Goal: Information Seeking & Learning: Learn about a topic

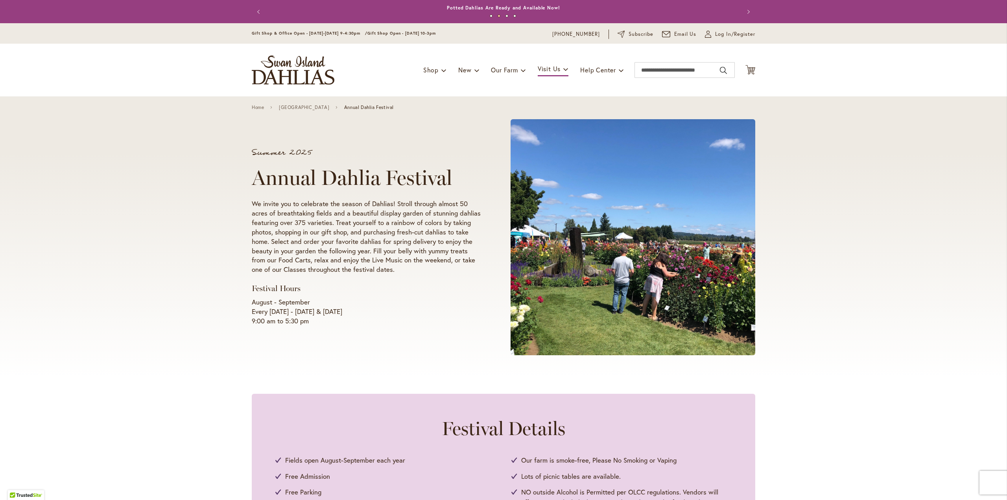
click at [421, 339] on div "Summer 2025 Annual Dahlia Festival We invite you to celebrate the season of Dah…" at bounding box center [503, 237] width 503 height 250
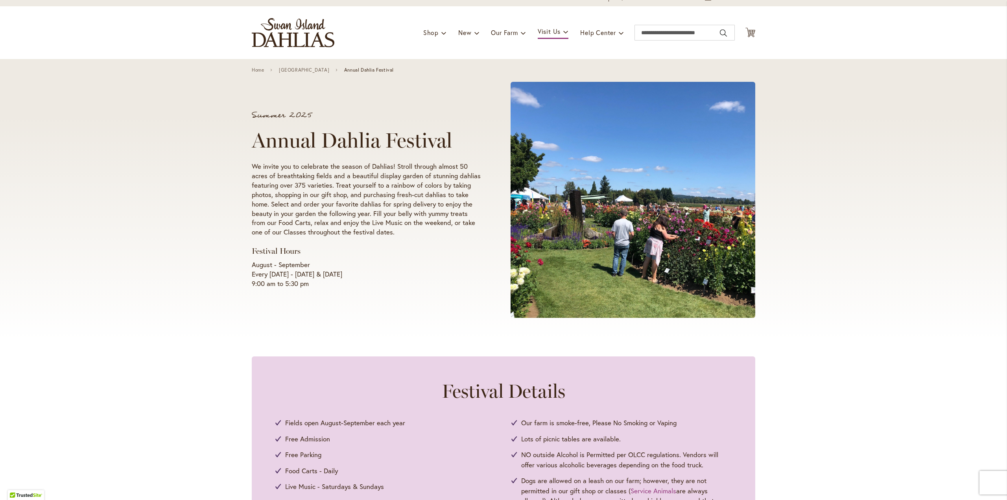
scroll to position [39, 0]
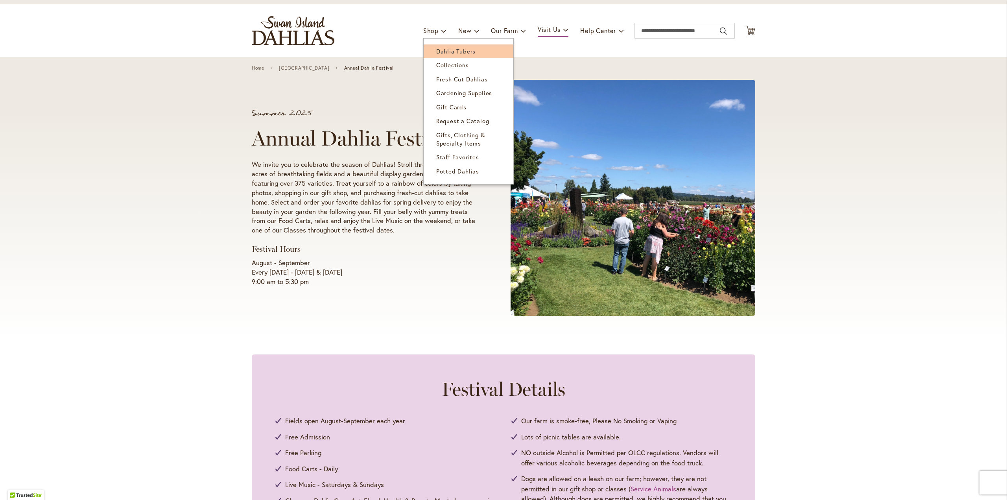
click at [471, 51] on link "Dahlia Tubers" at bounding box center [468, 51] width 90 height 14
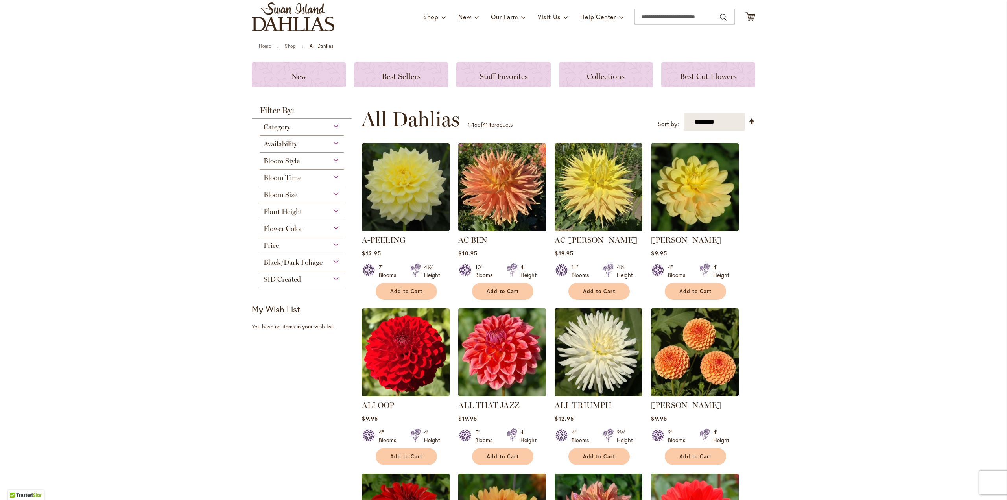
scroll to position [79, 0]
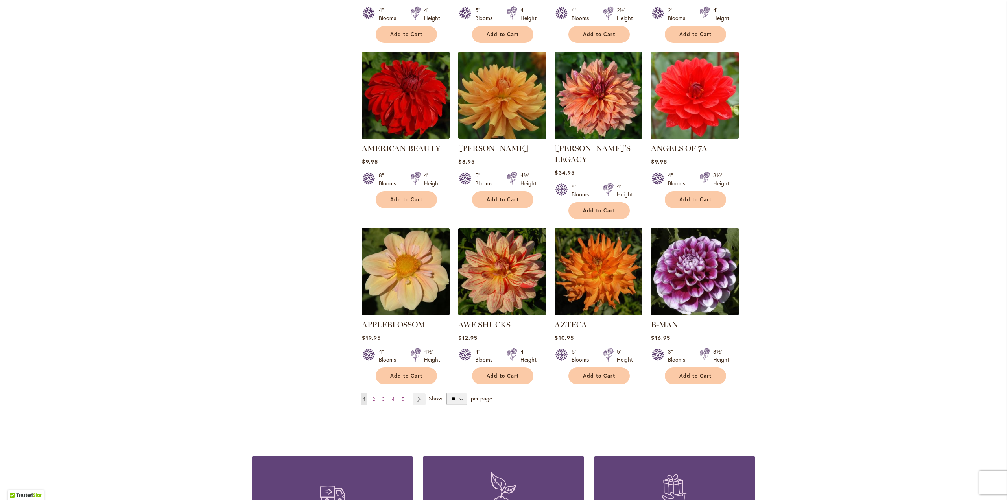
scroll to position [472, 0]
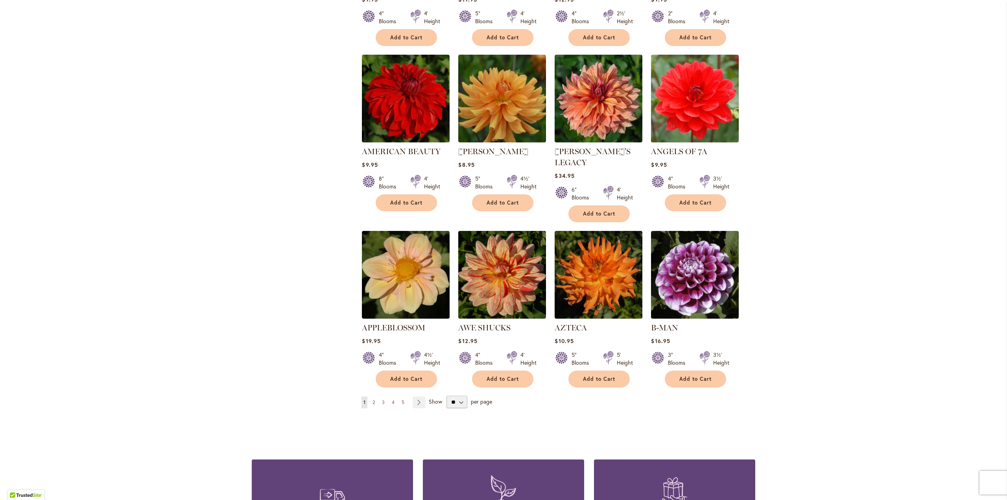
click at [372, 396] on link "Page 2" at bounding box center [373, 402] width 6 height 12
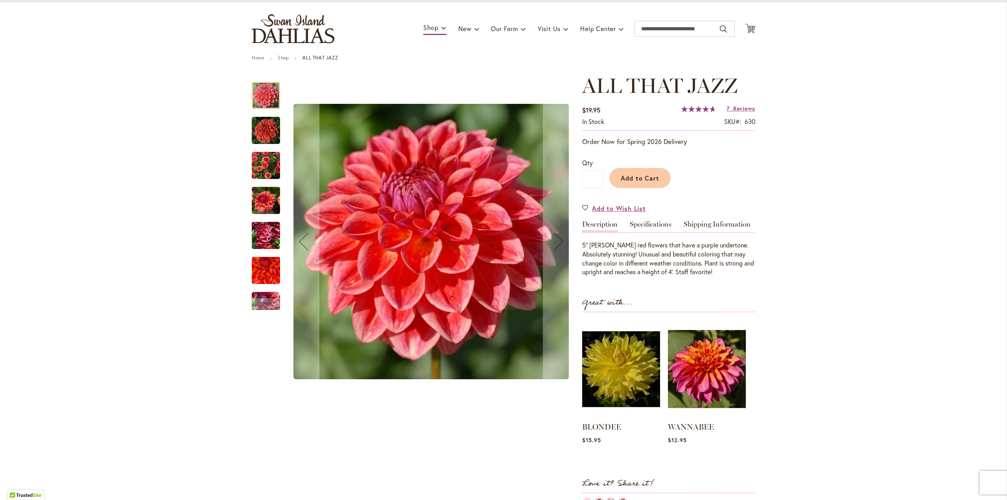
scroll to position [39, 0]
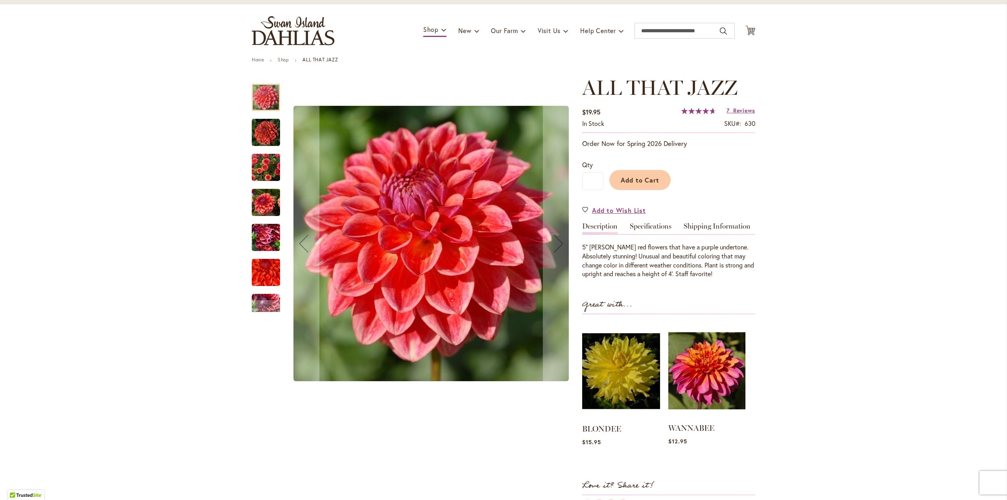
click at [706, 393] on img at bounding box center [706, 370] width 77 height 96
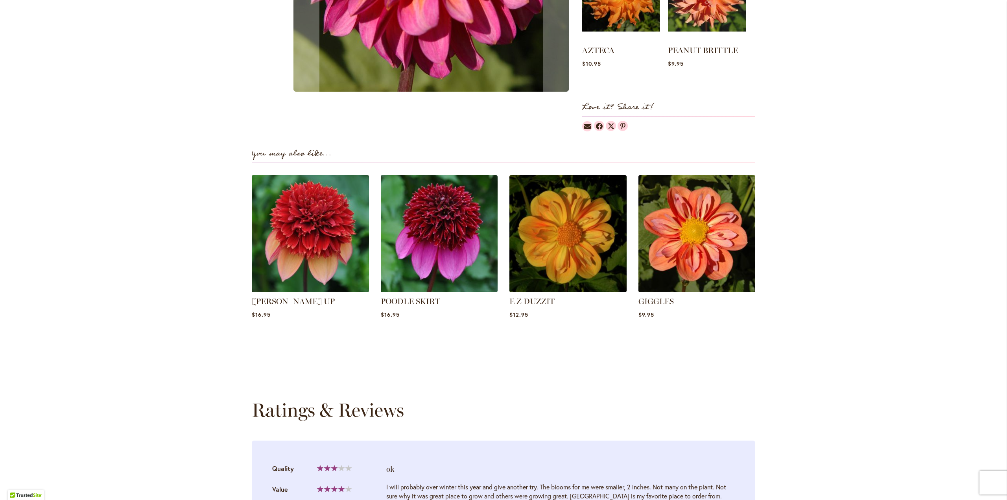
scroll to position [472, 0]
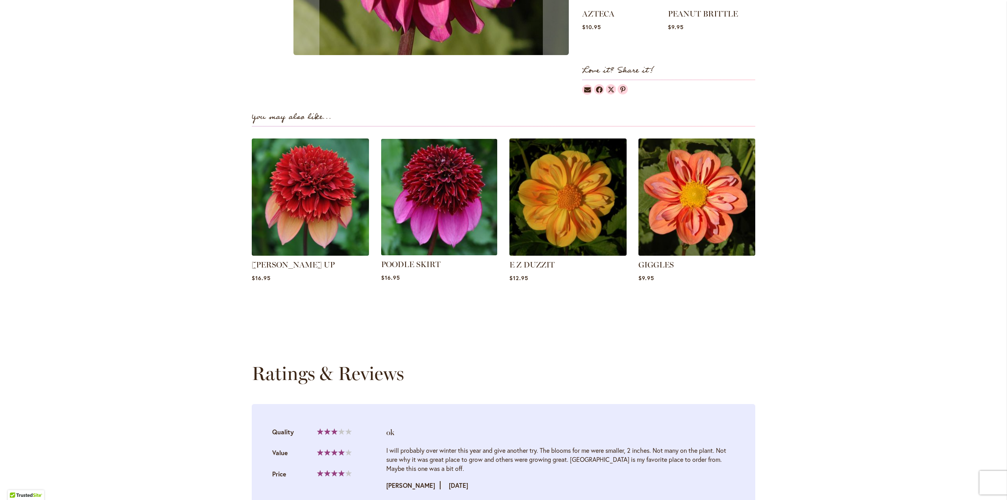
click at [458, 190] on img at bounding box center [439, 197] width 122 height 122
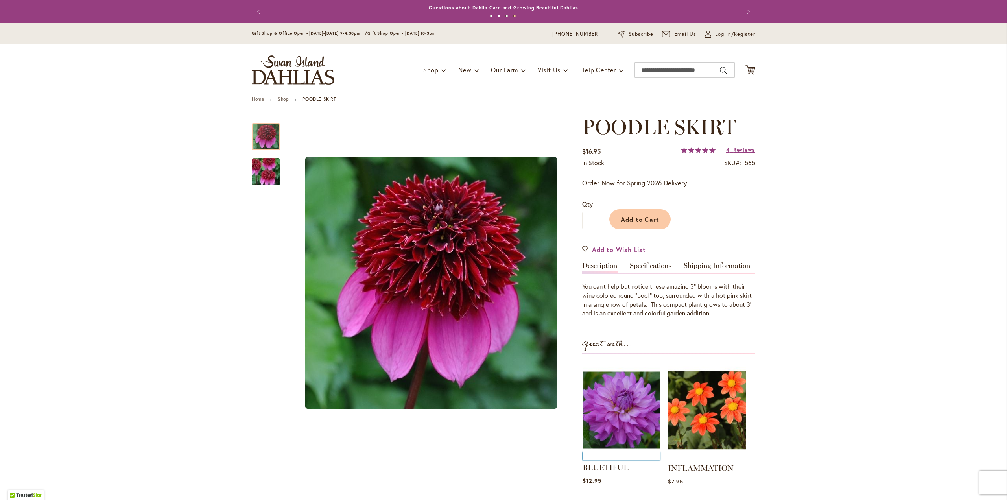
click at [624, 427] on img at bounding box center [620, 410] width 77 height 96
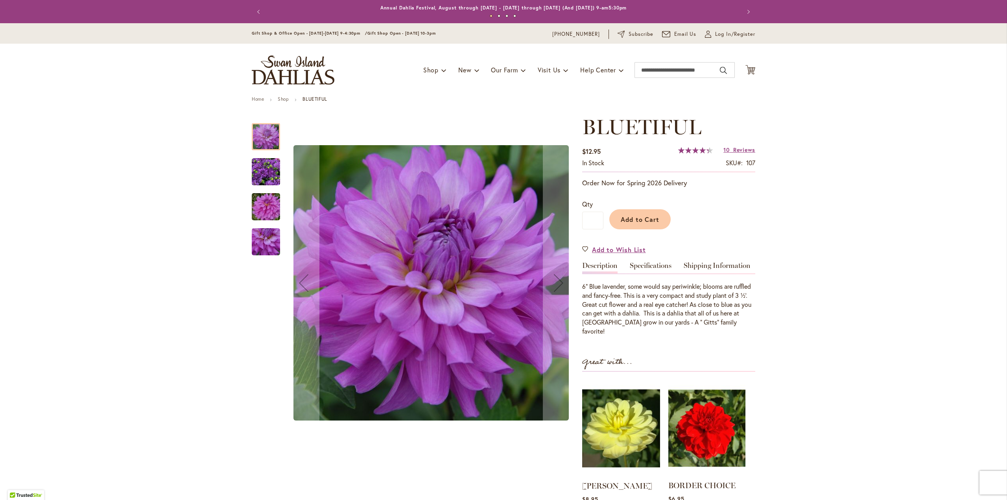
click at [723, 433] on img at bounding box center [706, 428] width 77 height 96
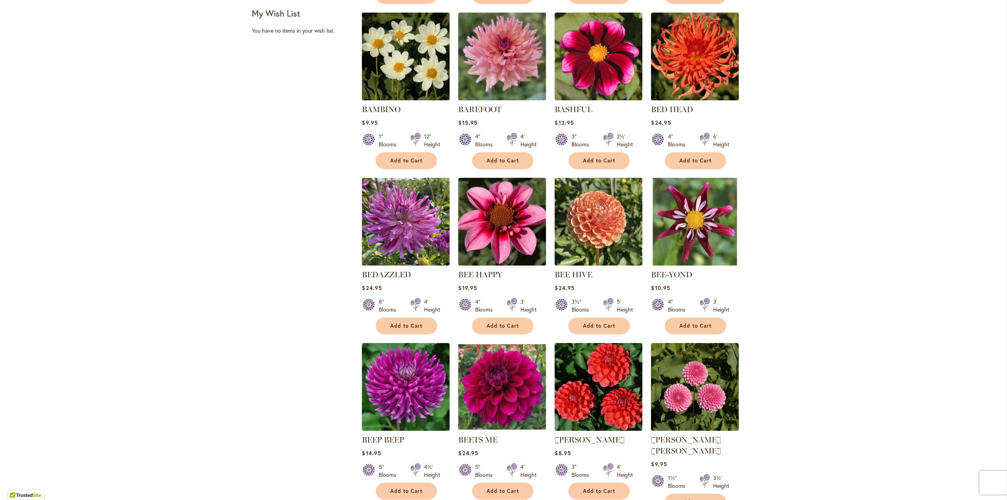
scroll to position [472, 0]
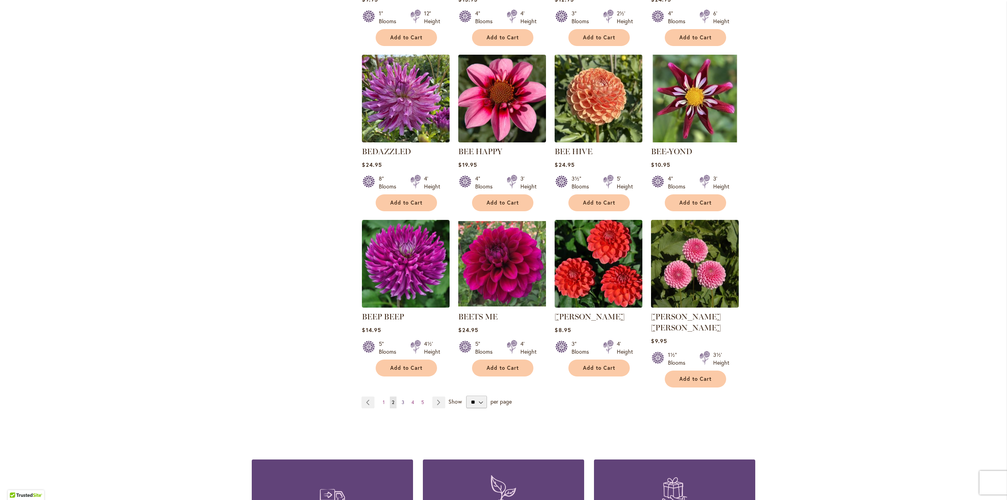
click at [399, 396] on link "Page 3" at bounding box center [402, 402] width 7 height 12
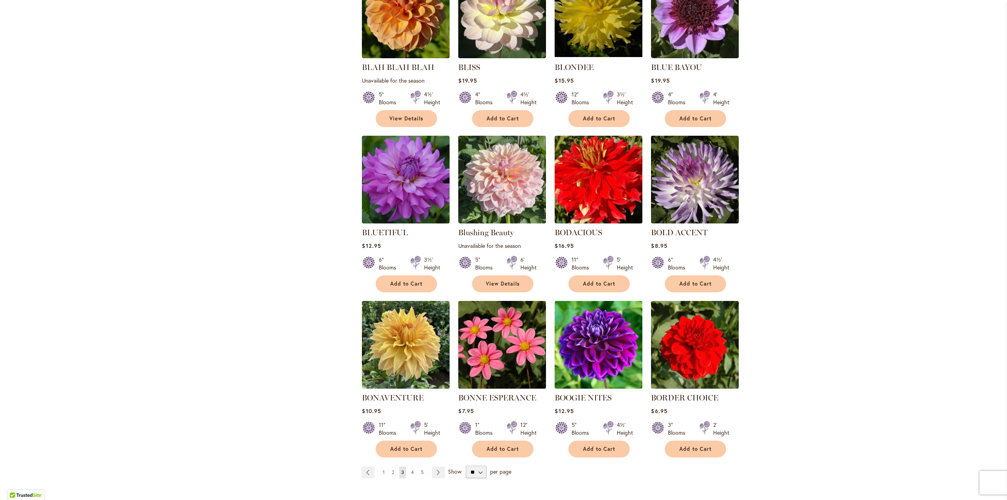
scroll to position [393, 0]
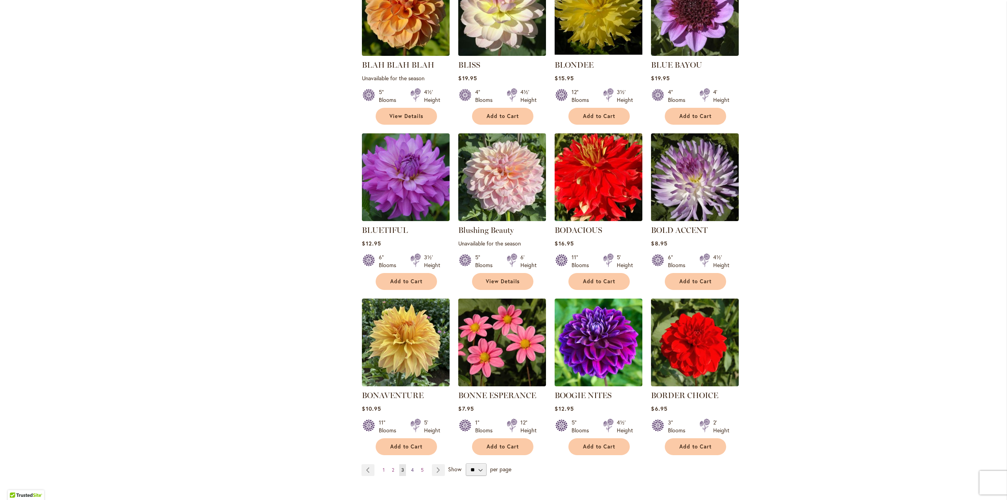
click at [411, 468] on span "4" at bounding box center [412, 470] width 3 height 6
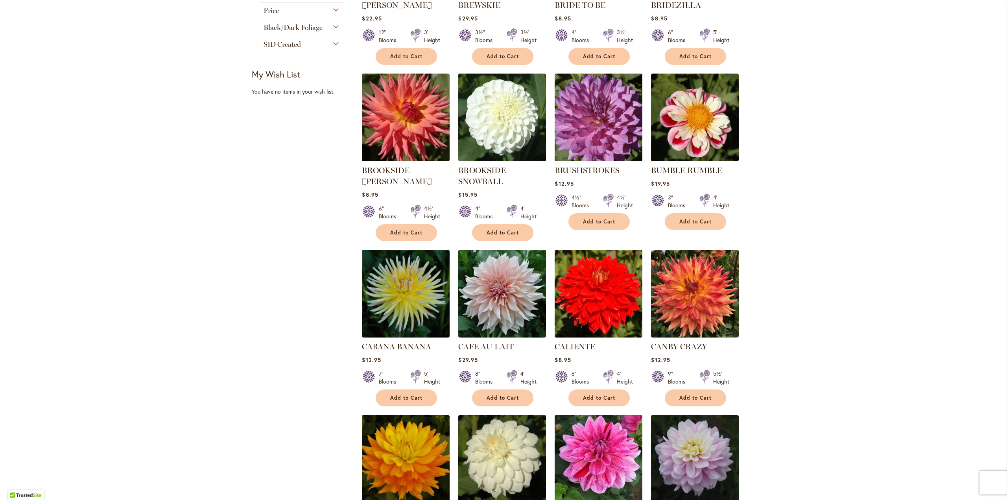
scroll to position [393, 0]
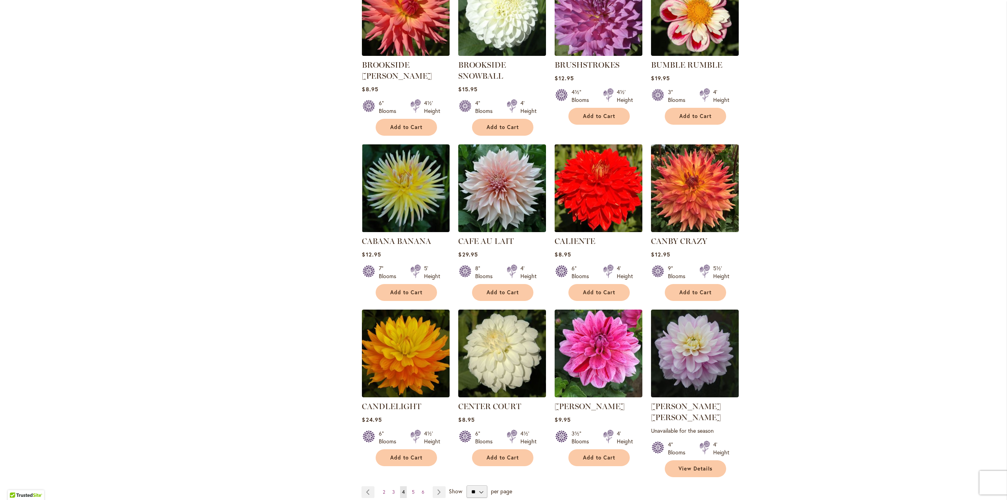
drag, startPoint x: 611, startPoint y: 202, endPoint x: 555, endPoint y: 218, distance: 59.0
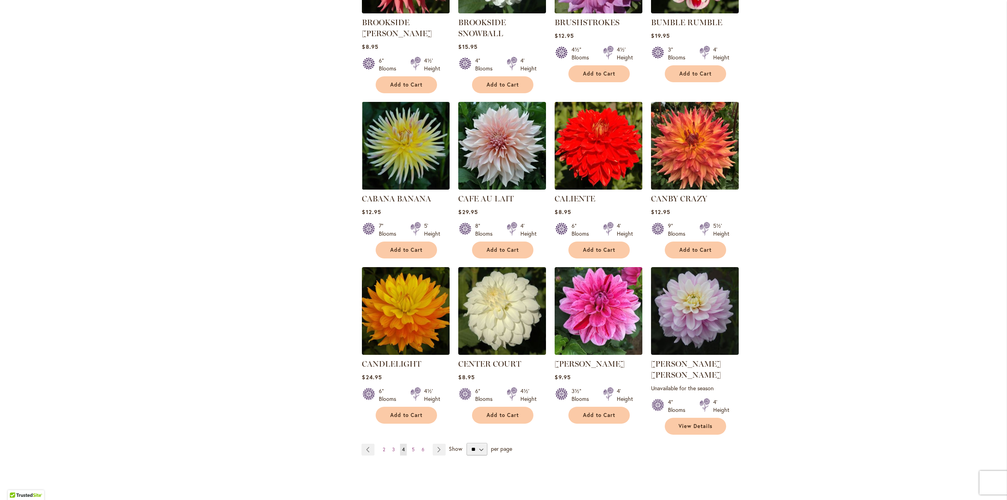
scroll to position [472, 0]
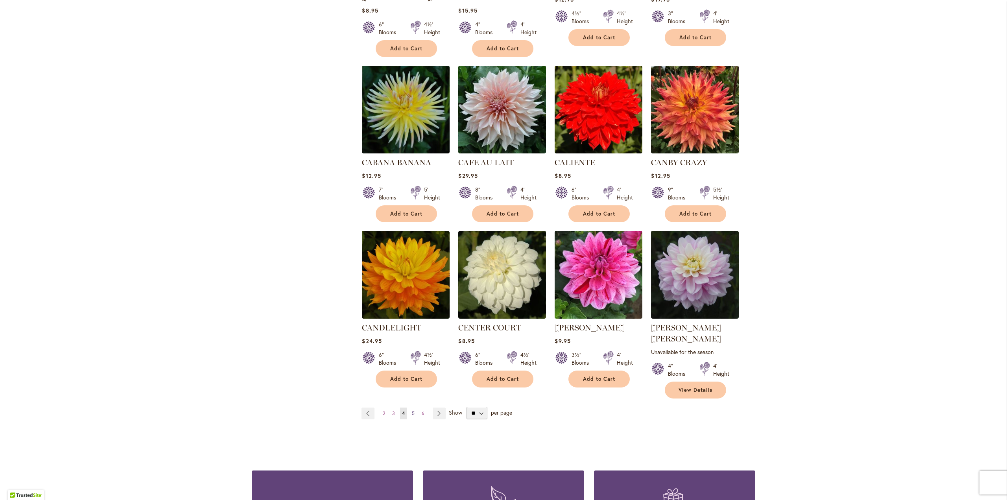
click at [412, 410] on span "5" at bounding box center [413, 413] width 3 height 6
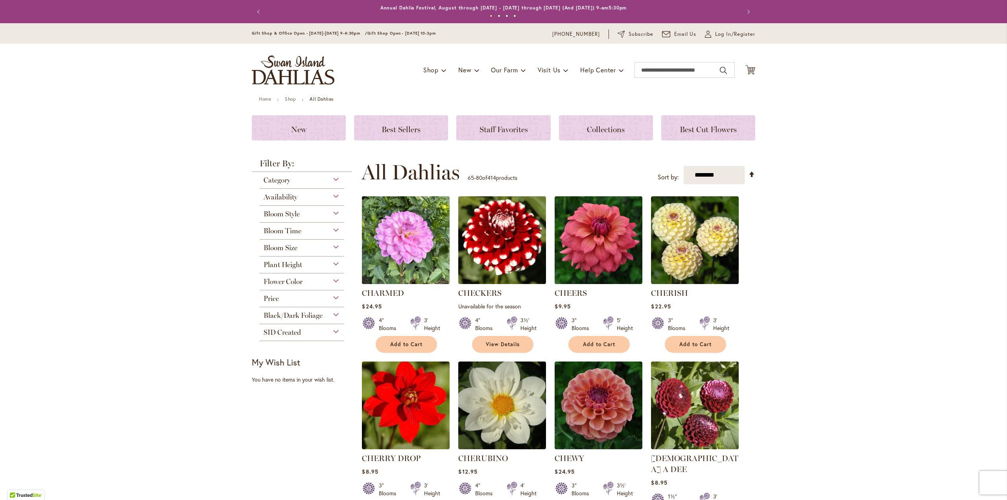
drag, startPoint x: 422, startPoint y: 241, endPoint x: 421, endPoint y: 247, distance: 6.0
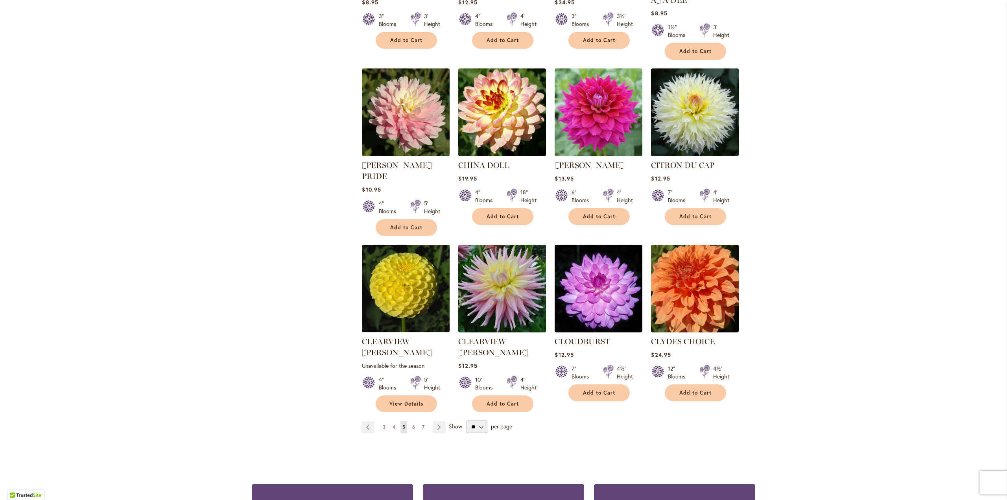
scroll to position [472, 0]
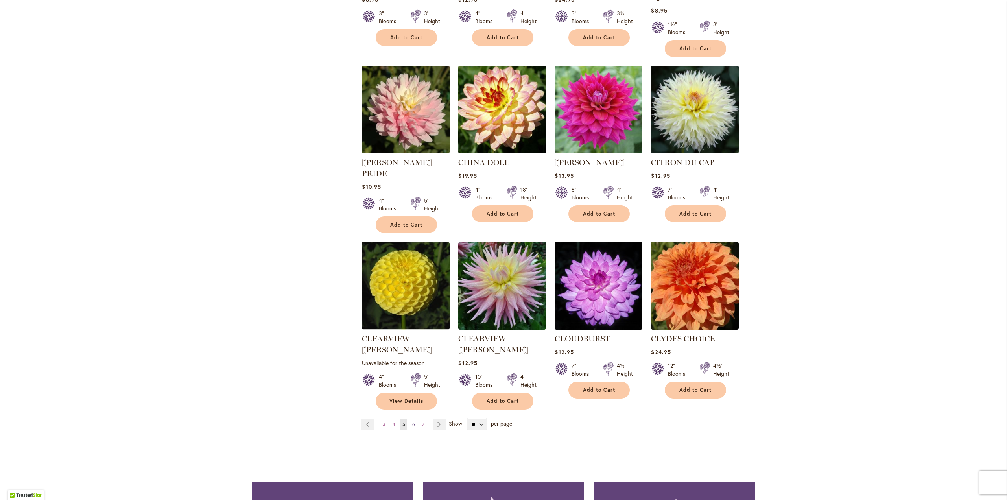
click at [412, 421] on span "6" at bounding box center [413, 424] width 3 height 6
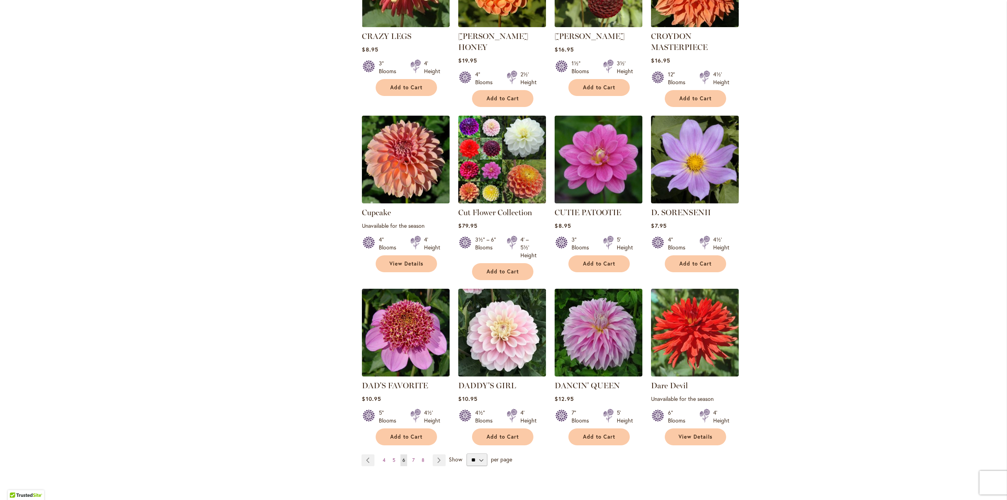
scroll to position [472, 0]
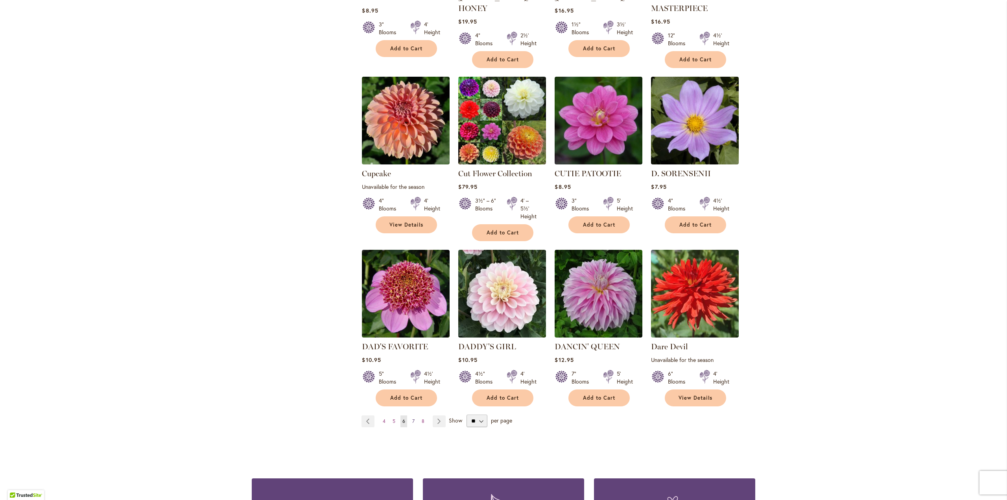
click at [412, 415] on link "Page 7" at bounding box center [413, 421] width 6 height 12
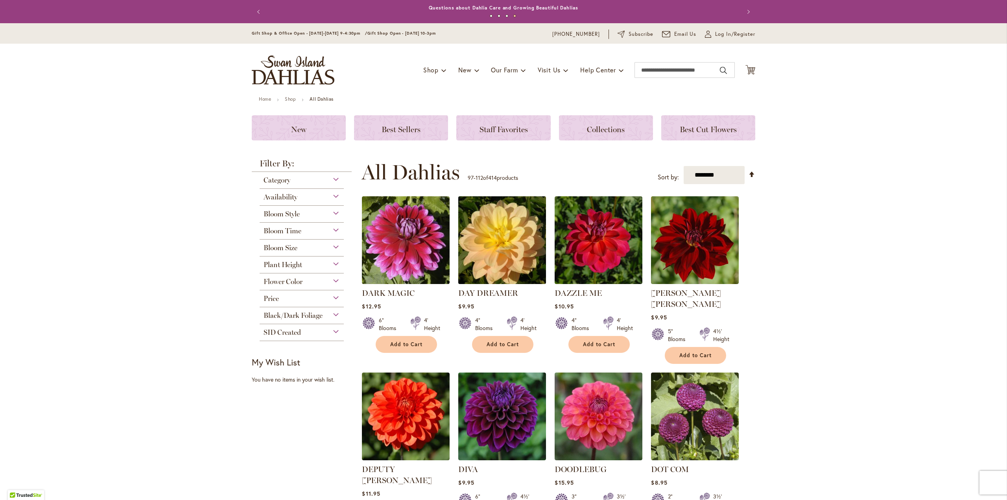
drag, startPoint x: 532, startPoint y: 285, endPoint x: 537, endPoint y: 280, distance: 7.5
drag, startPoint x: 537, startPoint y: 280, endPoint x: 587, endPoint y: 252, distance: 57.7
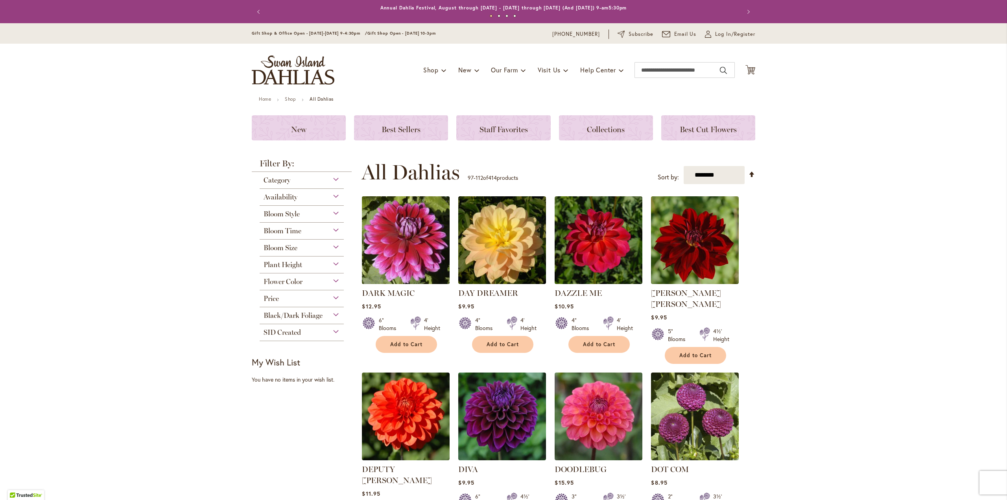
drag, startPoint x: 416, startPoint y: 263, endPoint x: 411, endPoint y: 262, distance: 5.5
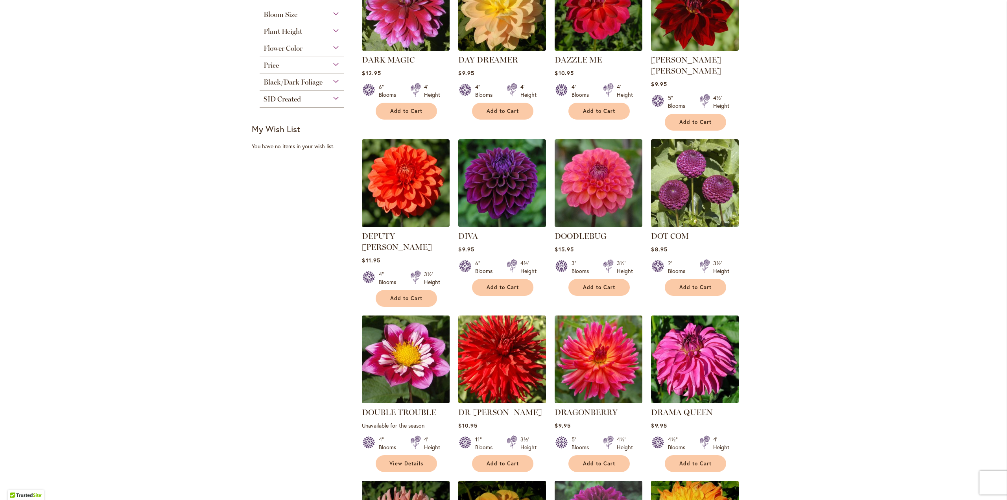
scroll to position [236, 0]
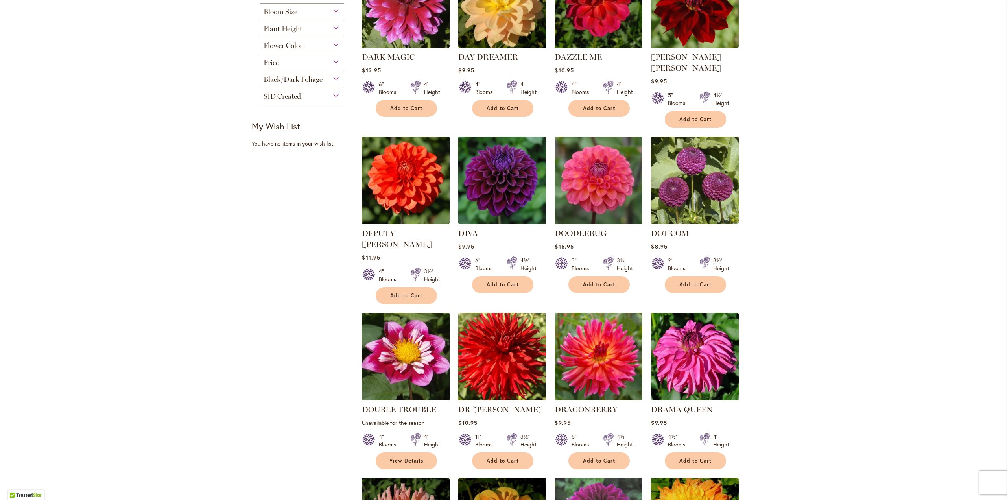
drag, startPoint x: 371, startPoint y: 339, endPoint x: 376, endPoint y: 335, distance: 6.4
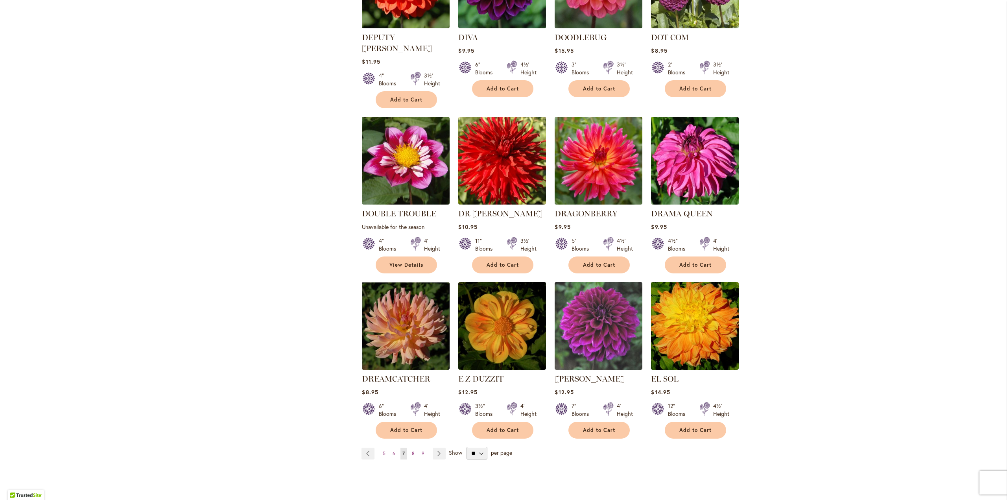
scroll to position [432, 0]
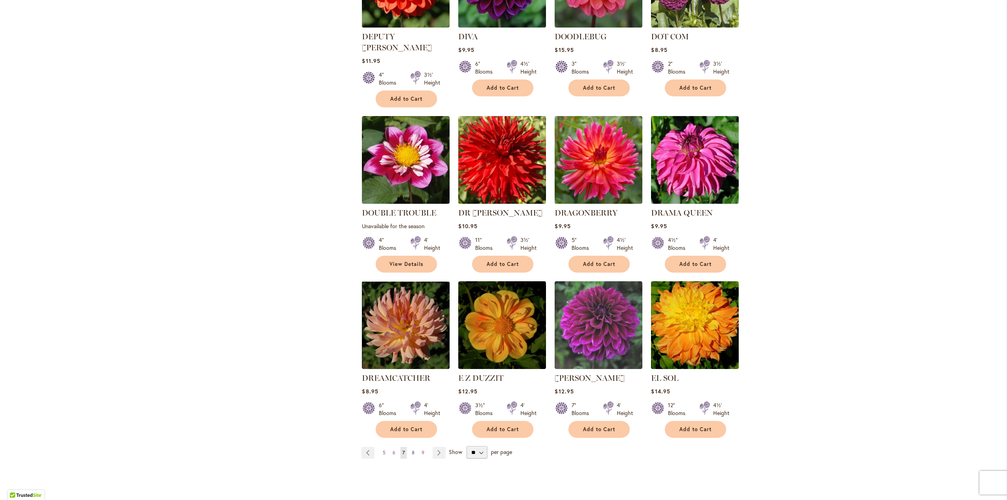
click at [410, 447] on link "Page 8" at bounding box center [413, 453] width 7 height 12
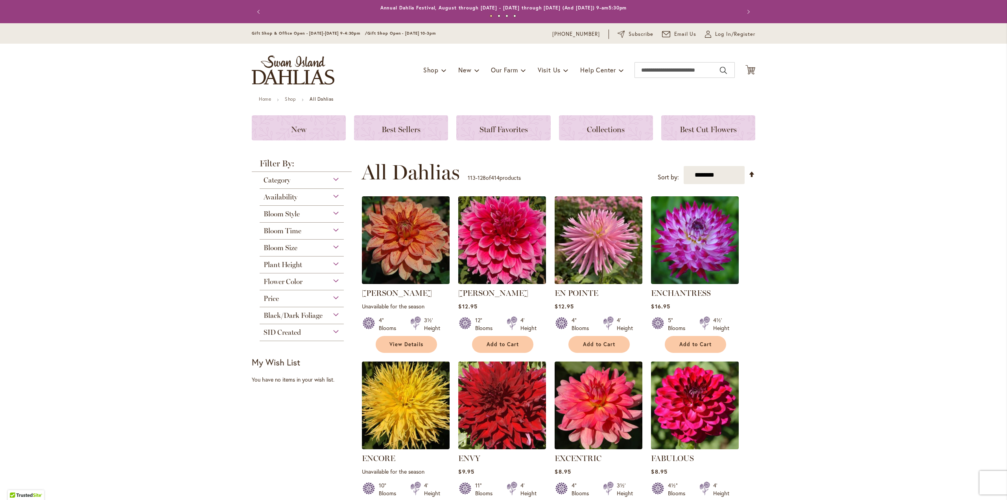
drag, startPoint x: 716, startPoint y: 408, endPoint x: 707, endPoint y: 421, distance: 15.2
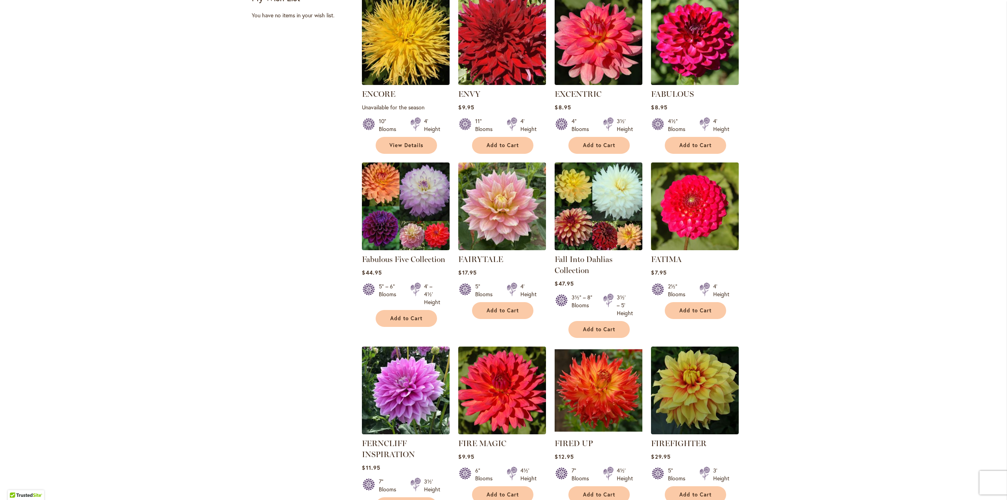
scroll to position [472, 0]
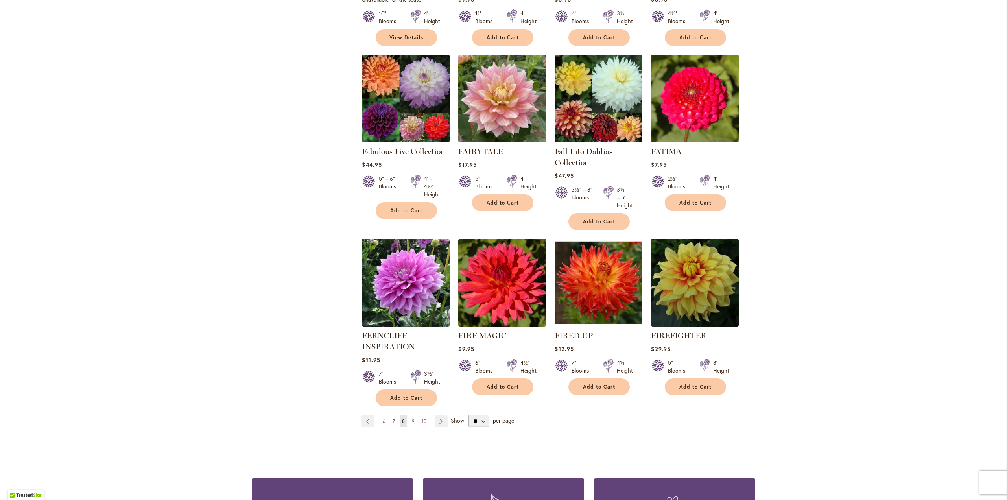
click at [412, 418] on span "9" at bounding box center [413, 421] width 3 height 6
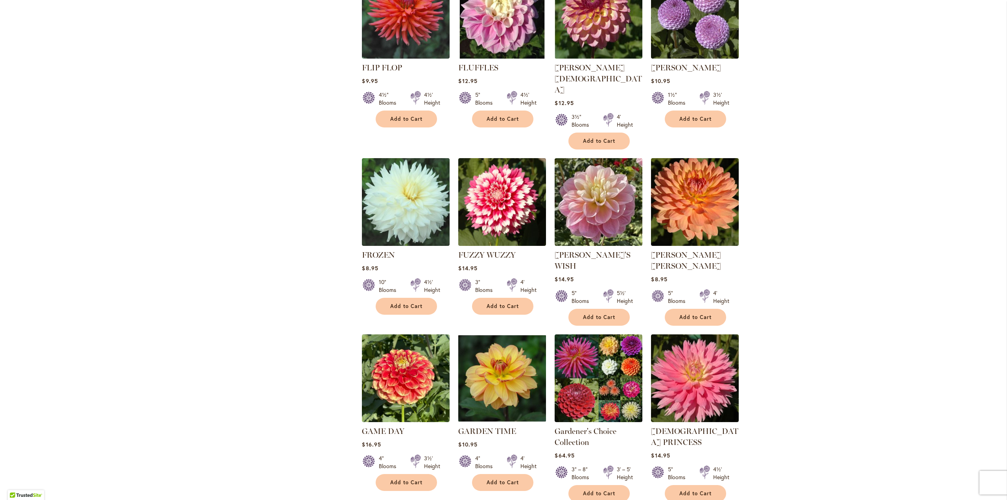
scroll to position [393, 0]
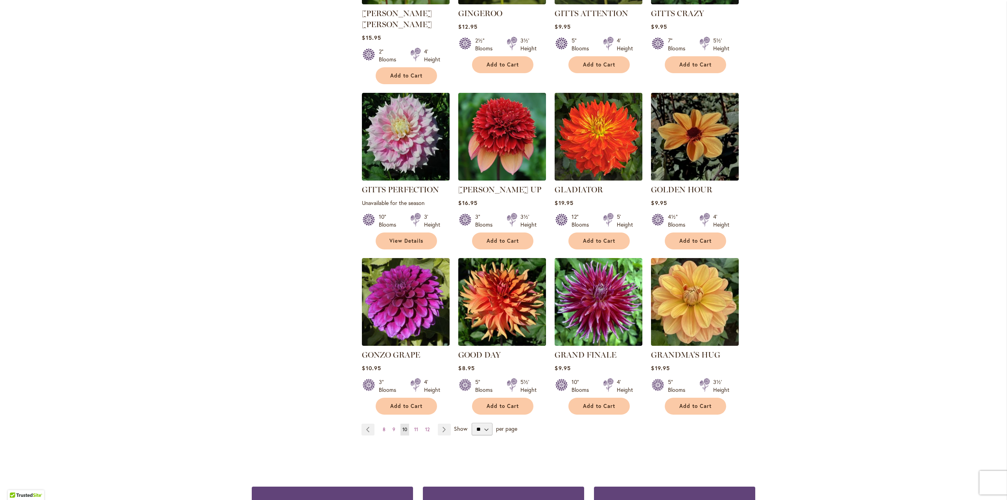
scroll to position [472, 0]
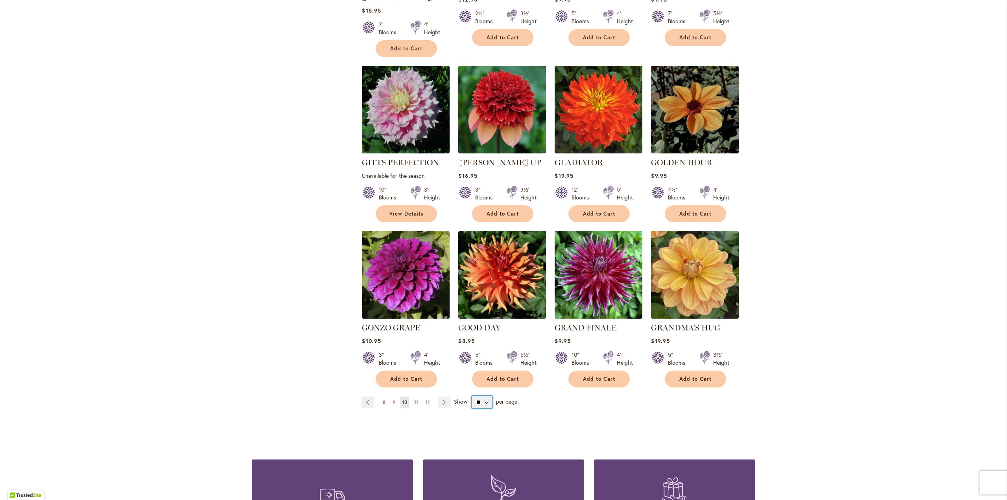
click at [476, 396] on select "** ** ** **" at bounding box center [481, 402] width 21 height 13
select select "**"
click at [471, 396] on select "** ** ** **" at bounding box center [481, 402] width 21 height 13
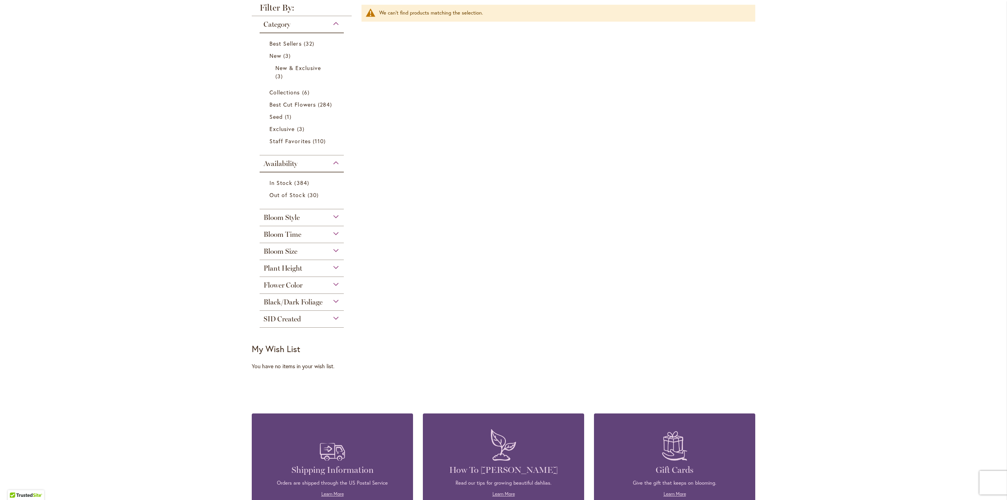
scroll to position [432, 0]
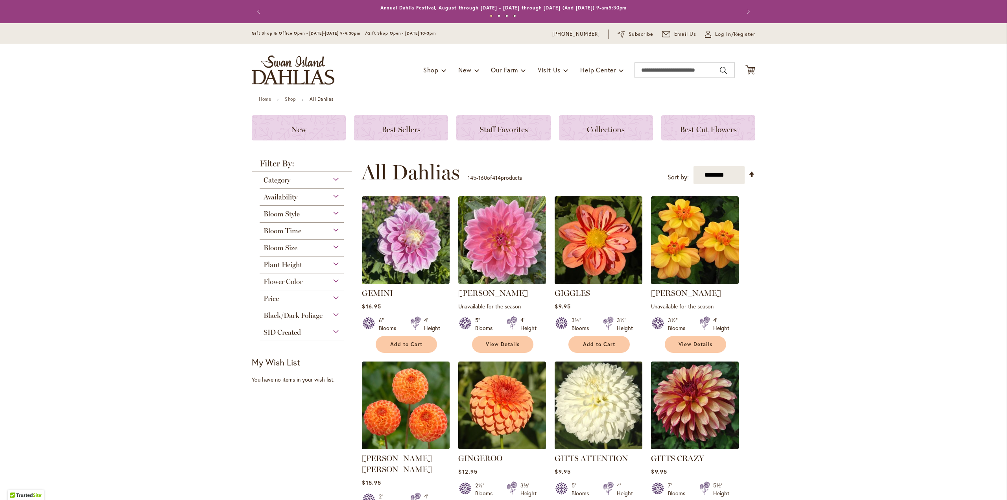
select select "**"
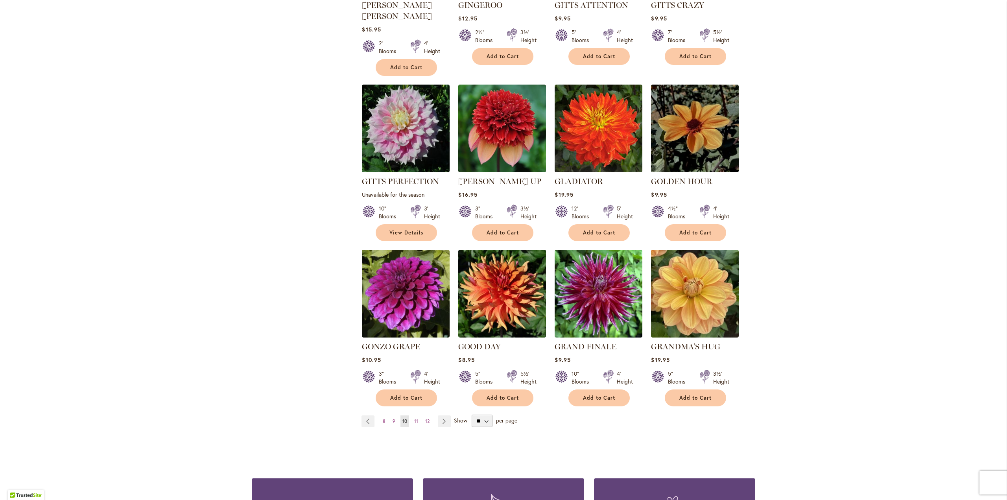
scroll to position [550, 0]
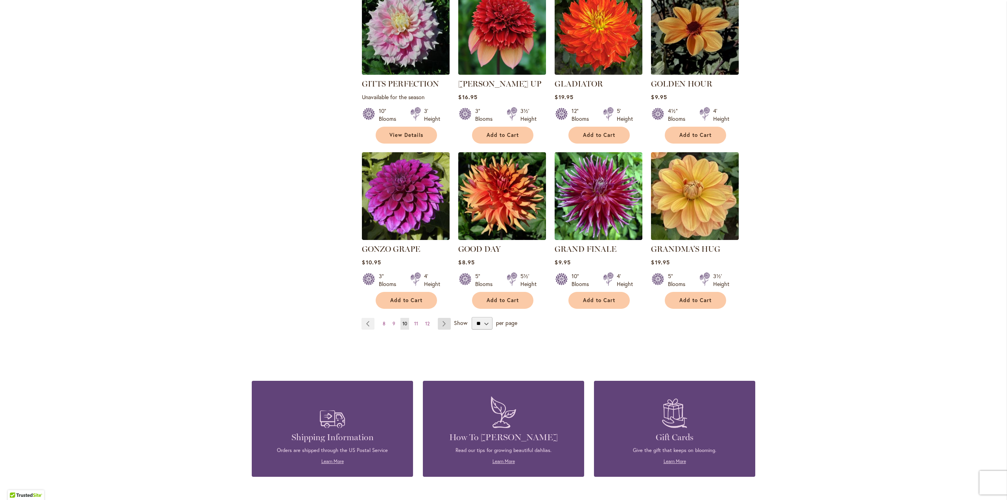
click at [440, 318] on link "Page Next" at bounding box center [444, 324] width 13 height 12
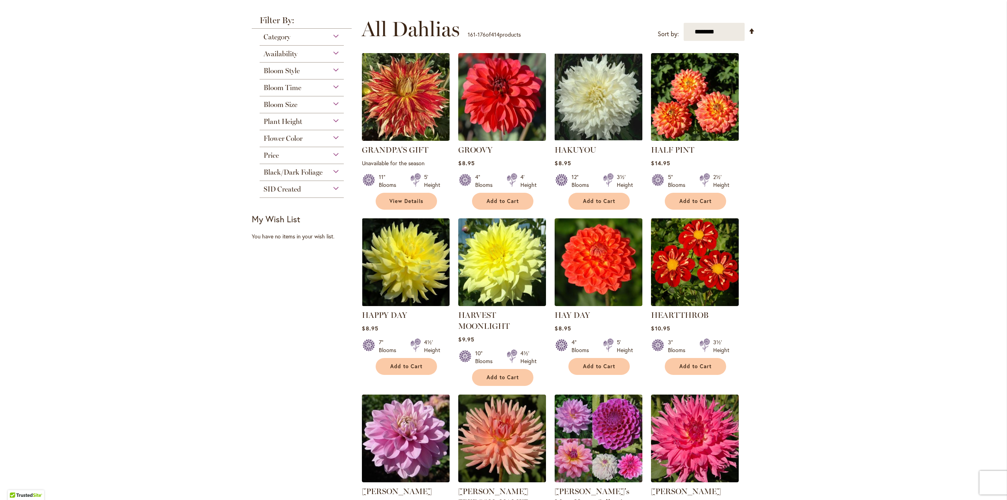
scroll to position [118, 0]
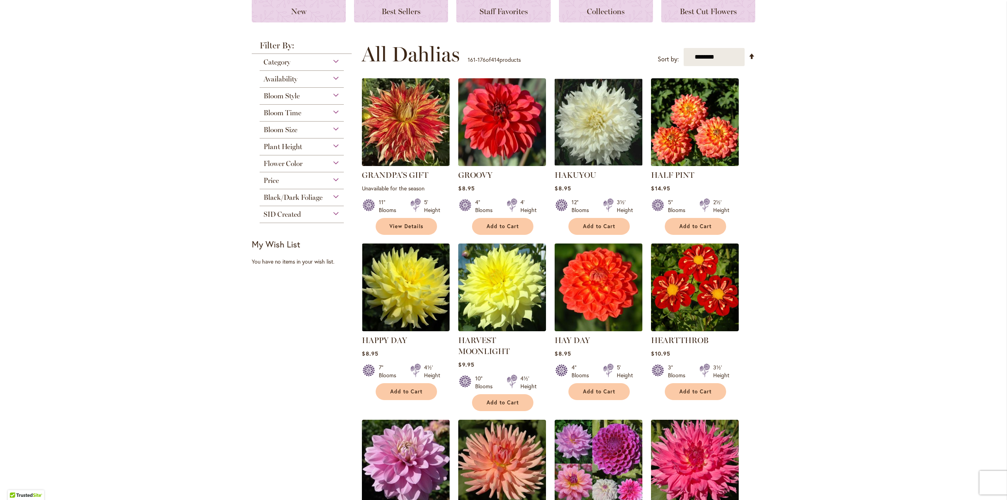
drag, startPoint x: 585, startPoint y: 284, endPoint x: 580, endPoint y: 289, distance: 6.7
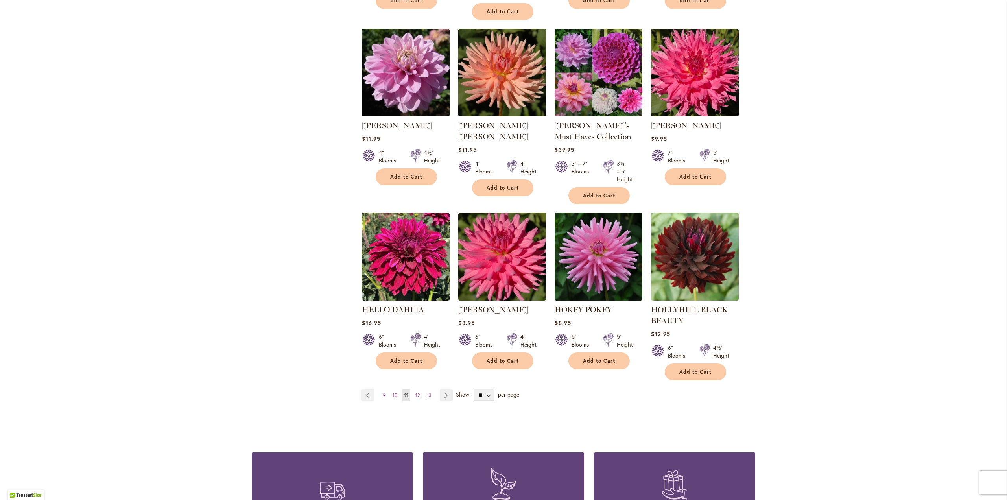
scroll to position [511, 0]
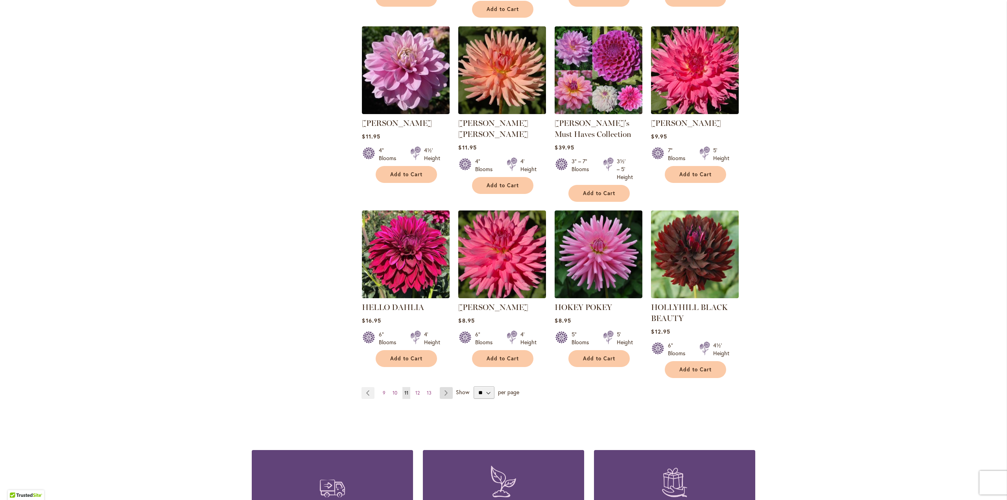
click at [442, 392] on link "Page Next" at bounding box center [446, 393] width 13 height 12
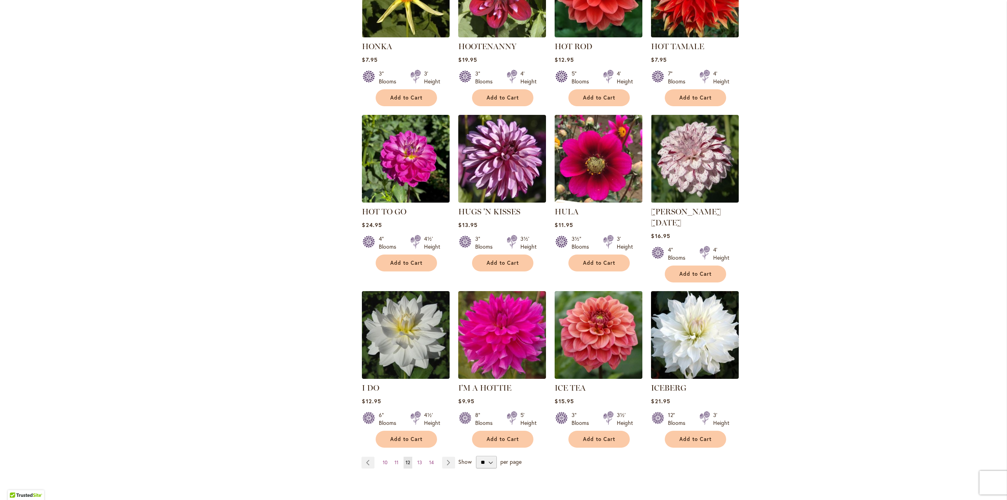
scroll to position [472, 0]
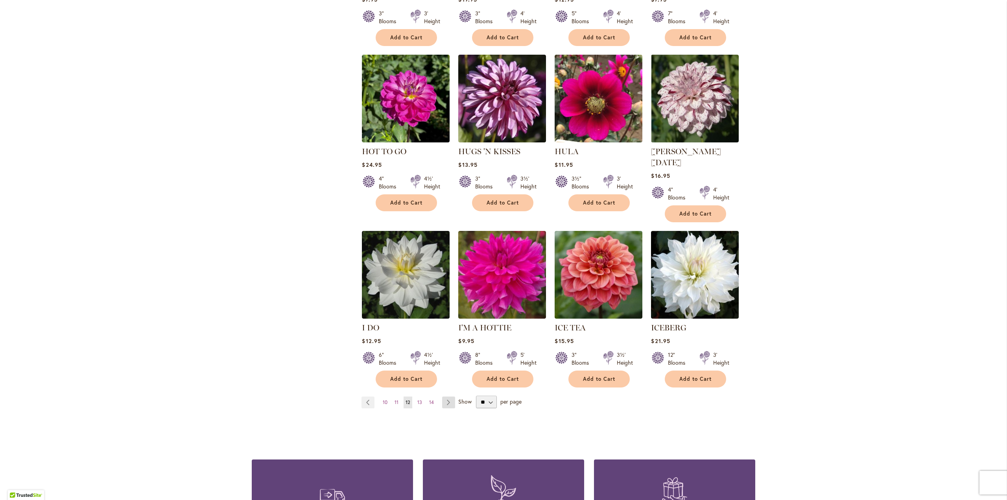
click at [443, 396] on link "Page Next" at bounding box center [448, 402] width 13 height 12
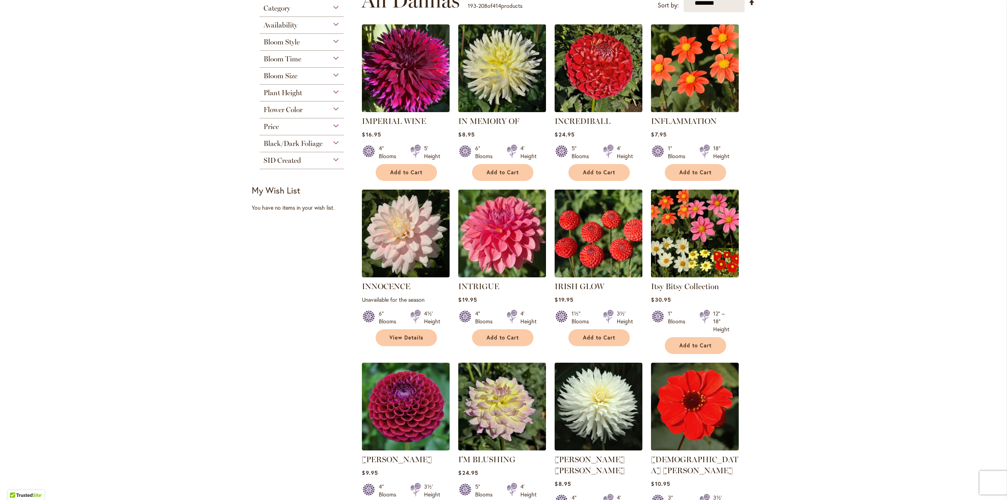
scroll to position [472, 0]
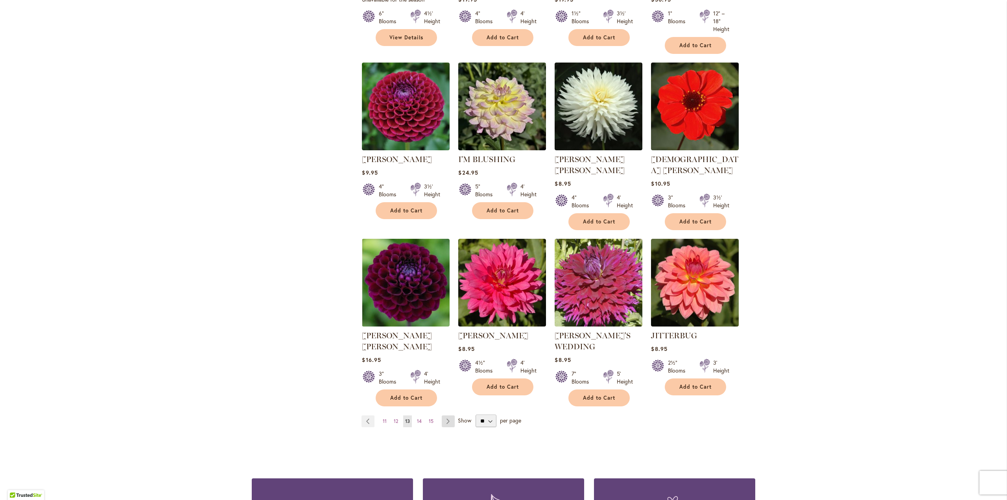
click at [445, 415] on link "Page Next" at bounding box center [448, 421] width 13 height 12
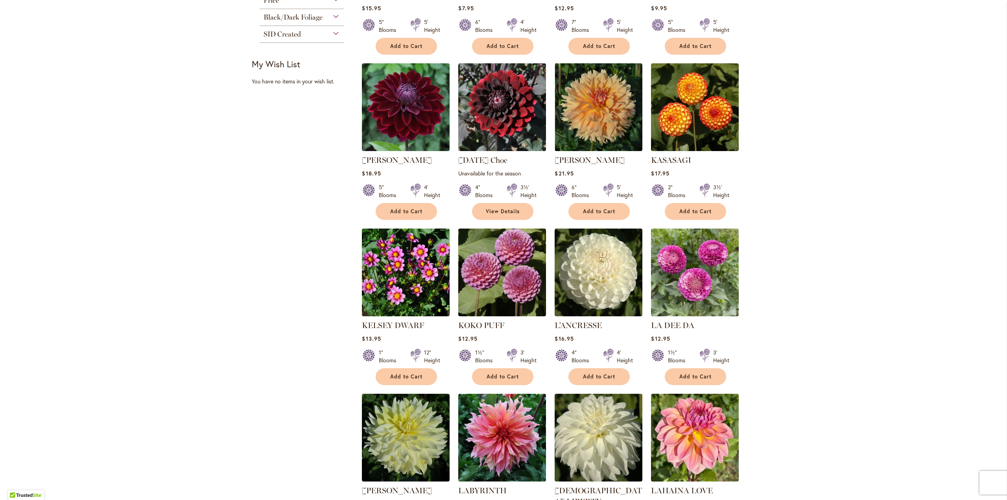
scroll to position [550, 0]
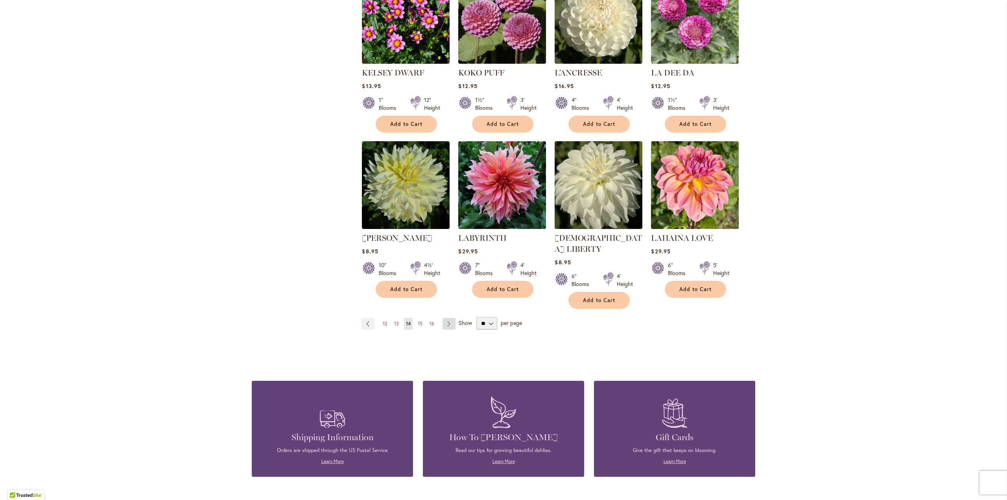
click at [450, 318] on link "Page Next" at bounding box center [448, 324] width 13 height 12
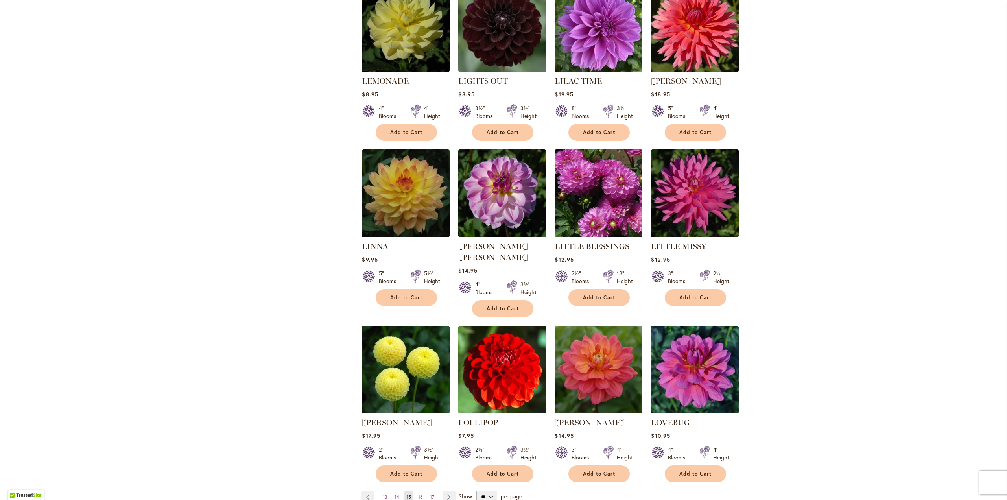
scroll to position [393, 0]
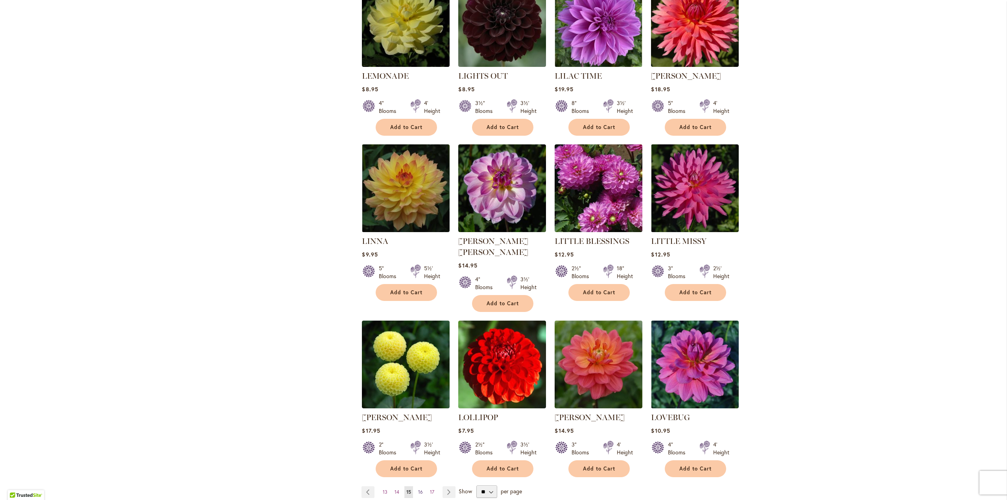
click at [418, 489] on span "16" at bounding box center [420, 492] width 5 height 6
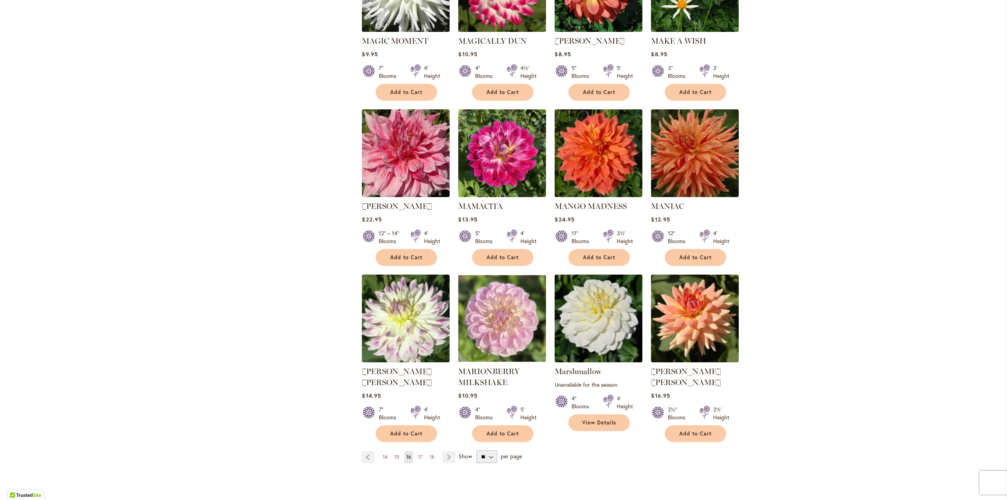
scroll to position [472, 0]
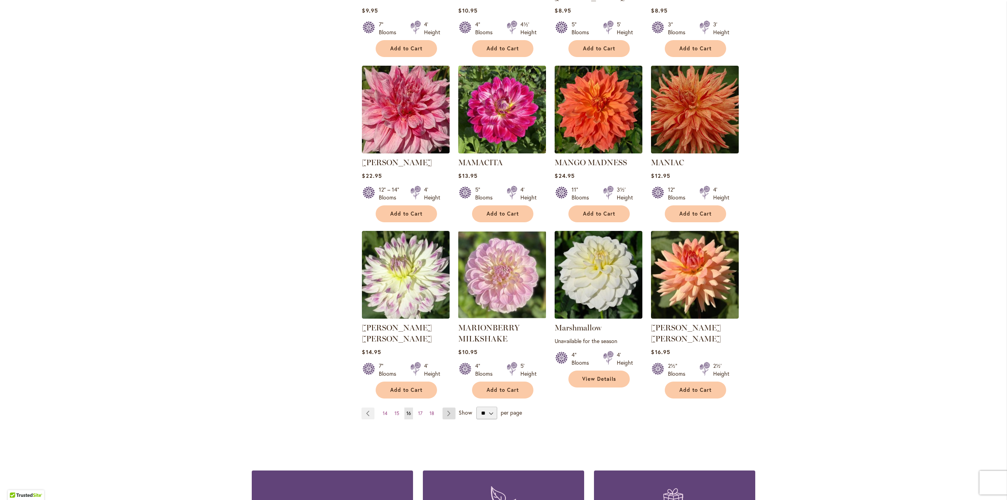
click at [446, 407] on link "Page Next" at bounding box center [448, 413] width 13 height 12
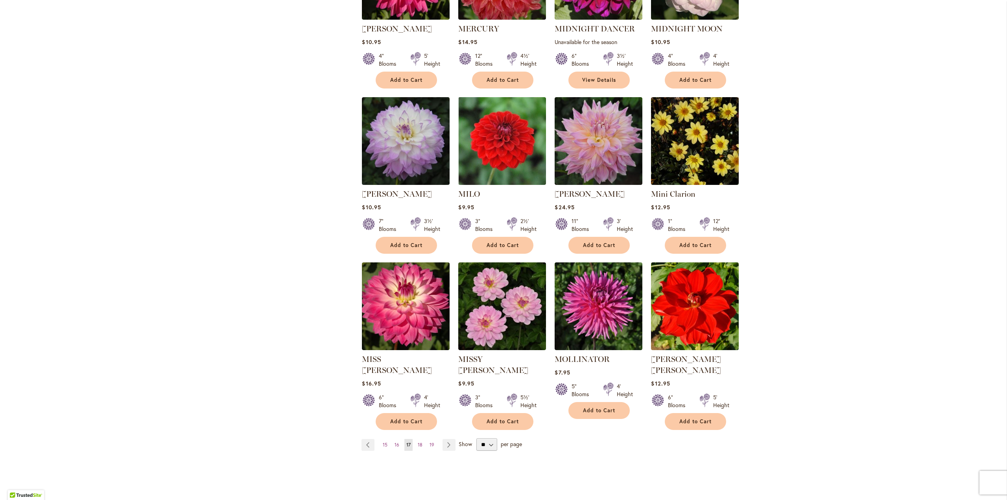
scroll to position [432, 0]
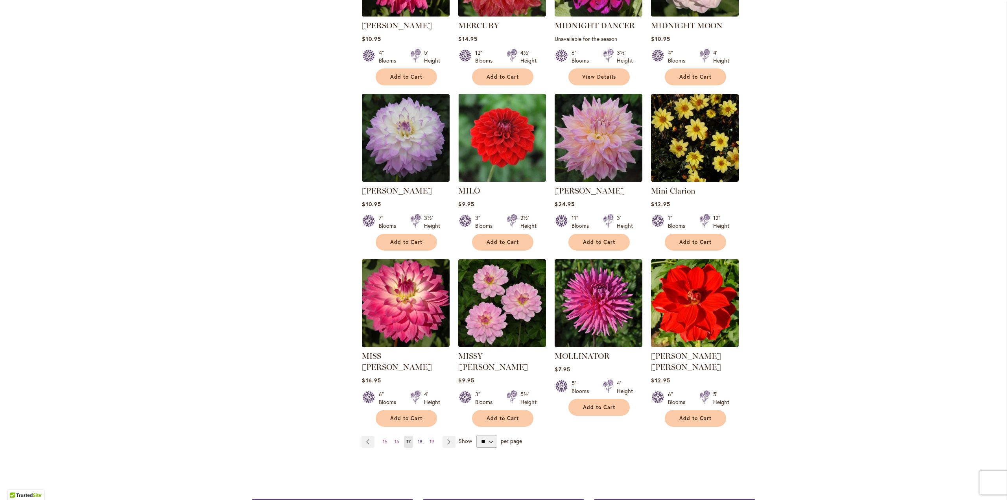
click at [418, 438] on span "18" at bounding box center [420, 441] width 5 height 6
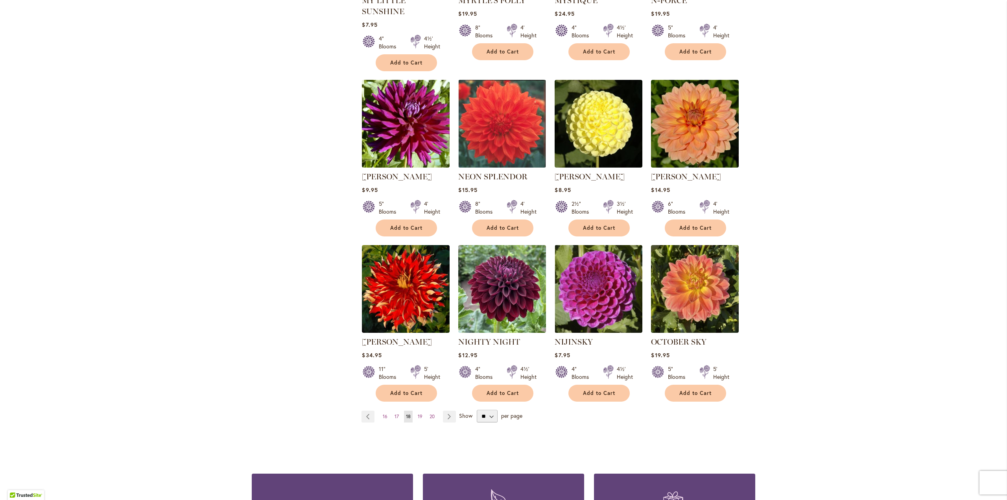
scroll to position [511, 0]
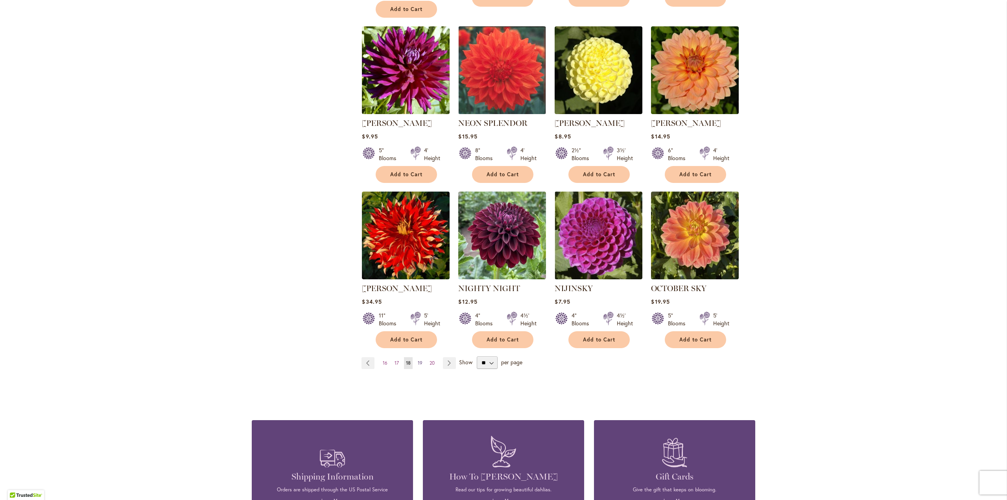
click at [416, 357] on link "Page 19" at bounding box center [420, 363] width 9 height 12
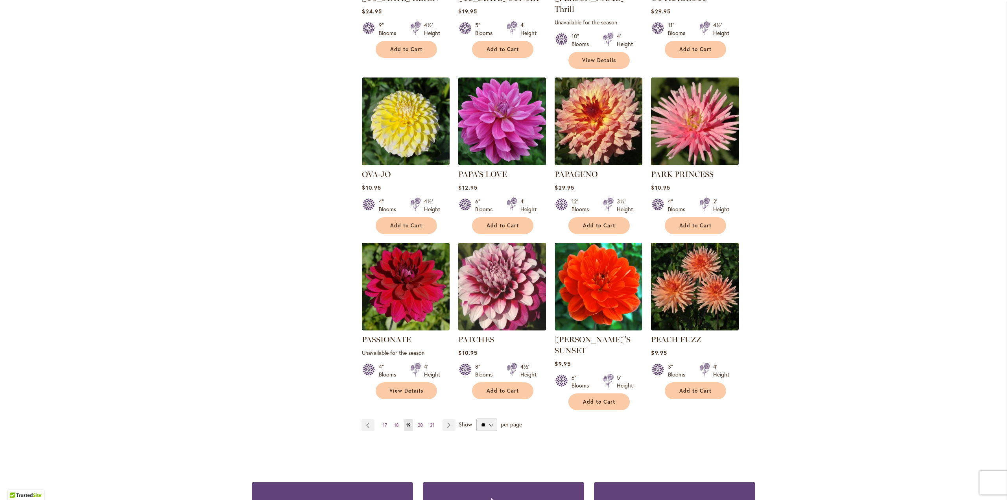
scroll to position [472, 0]
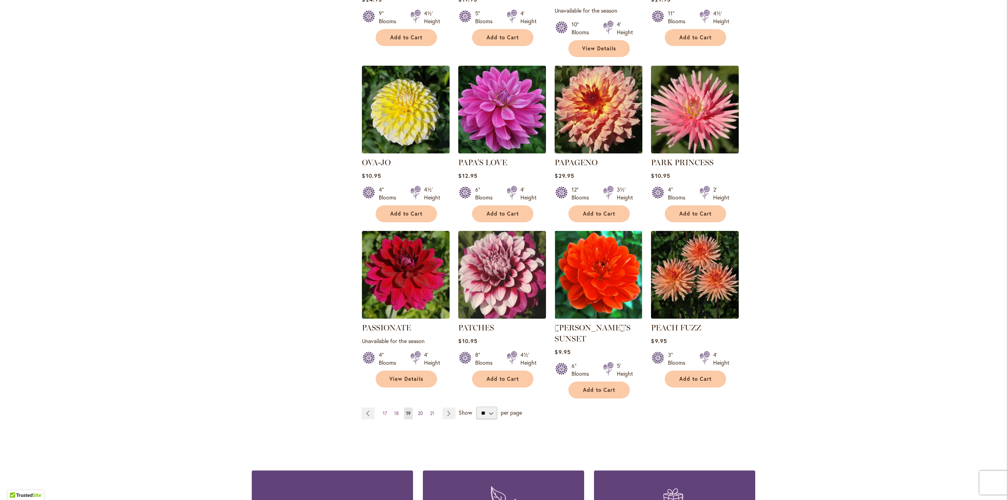
click at [416, 407] on link "Page 20" at bounding box center [420, 413] width 9 height 12
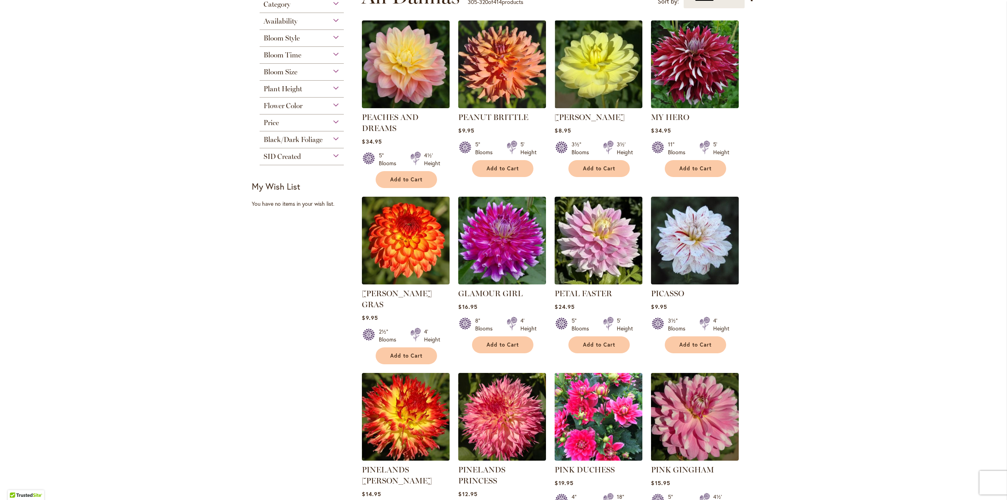
scroll to position [393, 0]
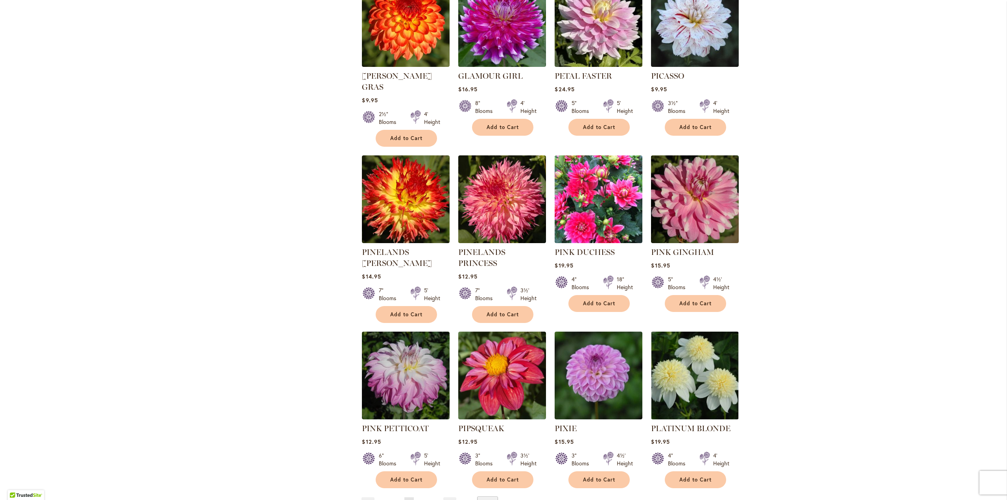
click at [419, 499] on span "21" at bounding box center [421, 503] width 4 height 6
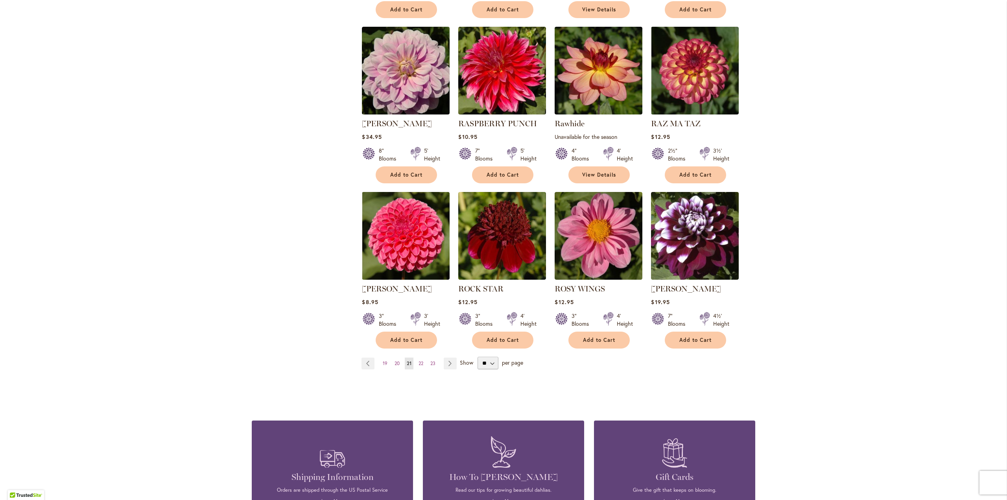
scroll to position [511, 0]
click at [445, 359] on link "Page Next" at bounding box center [449, 363] width 13 height 12
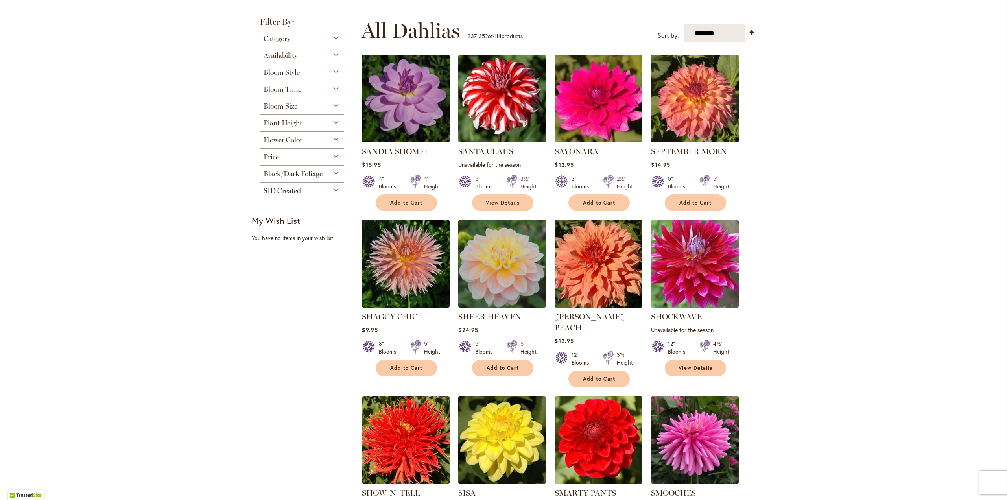
scroll to position [157, 0]
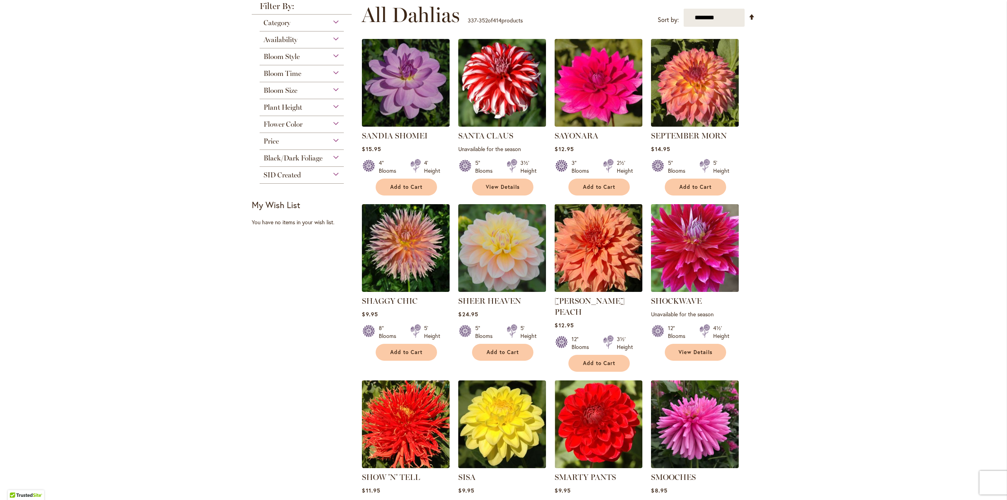
drag, startPoint x: 714, startPoint y: 234, endPoint x: 720, endPoint y: 235, distance: 6.3
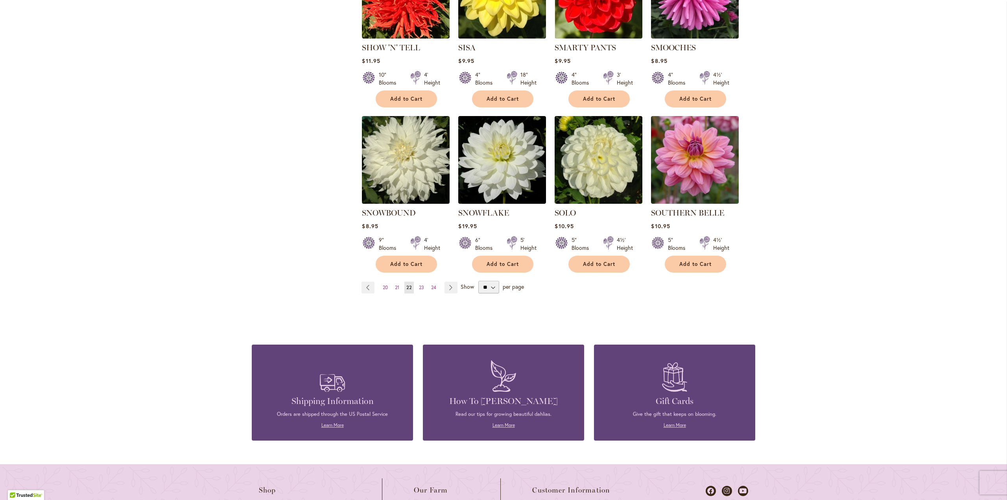
scroll to position [668, 0]
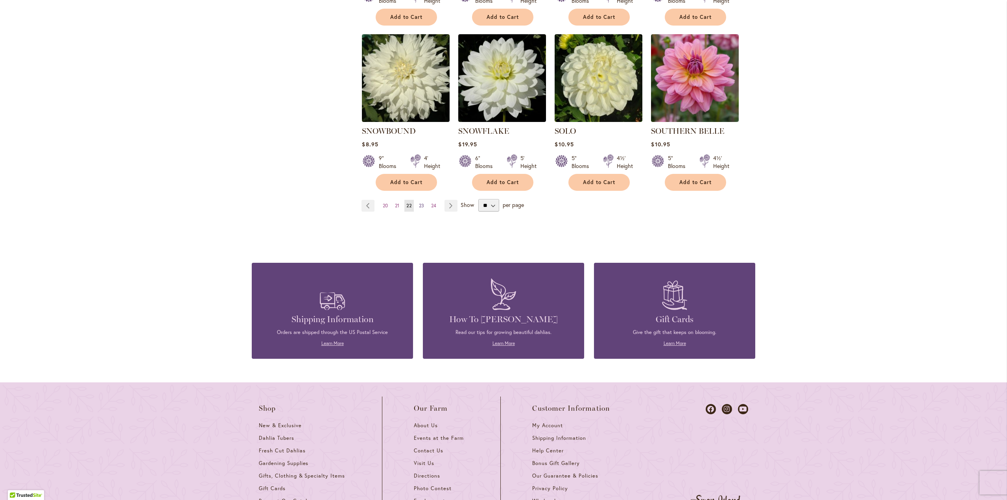
click at [422, 200] on link "Page 23" at bounding box center [421, 206] width 9 height 12
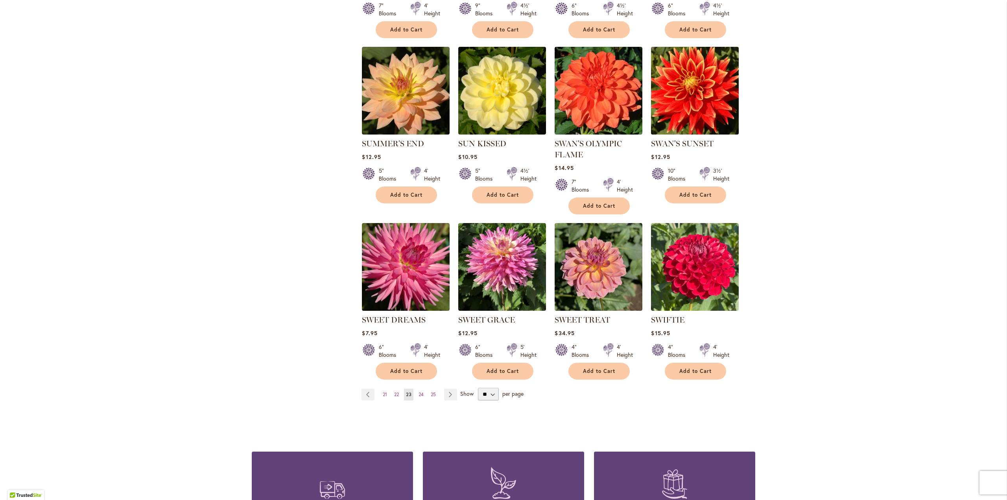
scroll to position [511, 0]
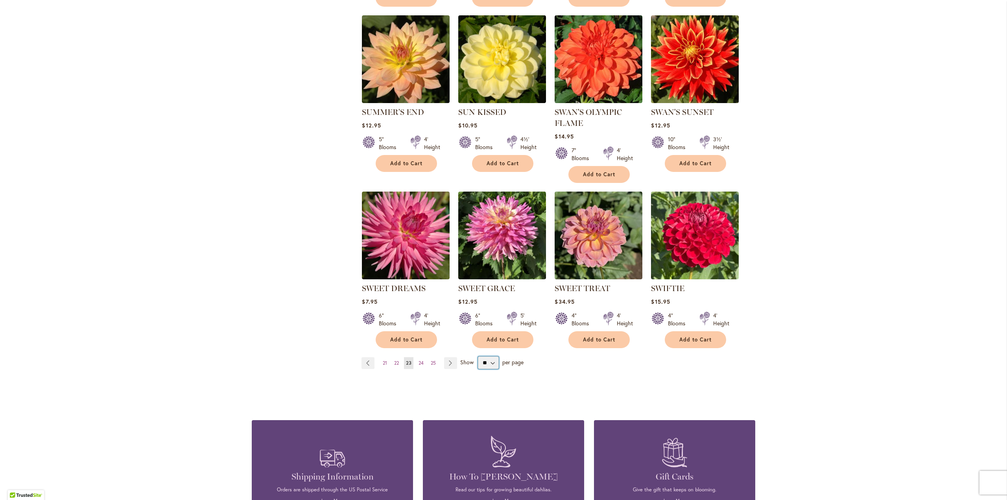
click at [487, 358] on select "** ** ** **" at bounding box center [488, 362] width 21 height 13
select select "**"
click at [478, 356] on select "** ** ** **" at bounding box center [488, 362] width 21 height 13
